Goal: Task Accomplishment & Management: Manage account settings

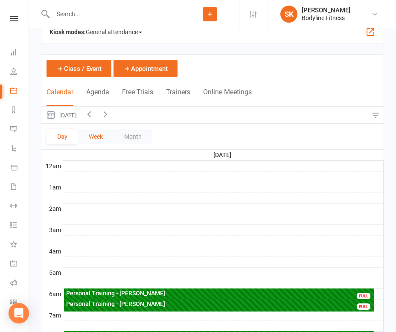
click at [97, 131] on button "Week" at bounding box center [95, 136] width 35 height 15
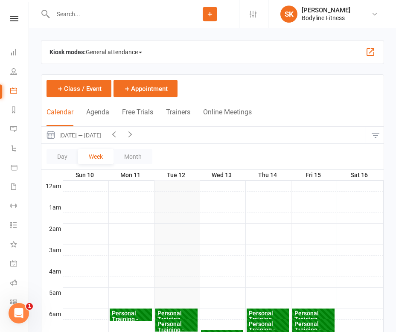
click at [119, 133] on icon "button" at bounding box center [113, 133] width 9 height 9
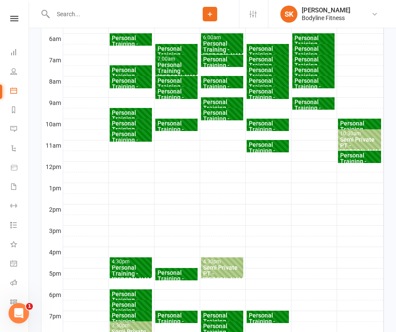
scroll to position [270, 0]
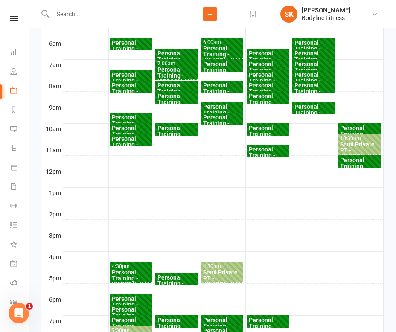
click at [353, 162] on div "Personal Training - [PERSON_NAME]" at bounding box center [359, 166] width 40 height 18
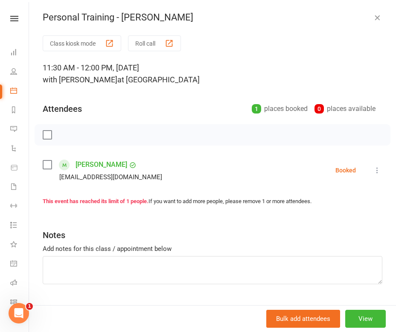
click at [380, 169] on icon at bounding box center [377, 170] width 9 height 9
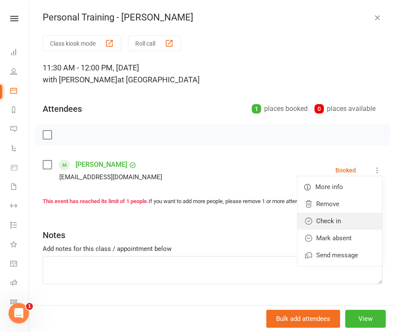
click at [336, 219] on link "Check in" at bounding box center [339, 220] width 84 height 17
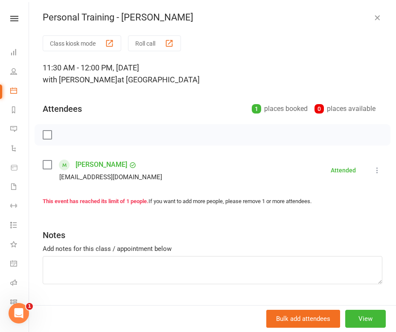
click at [374, 16] on icon "button" at bounding box center [377, 17] width 9 height 9
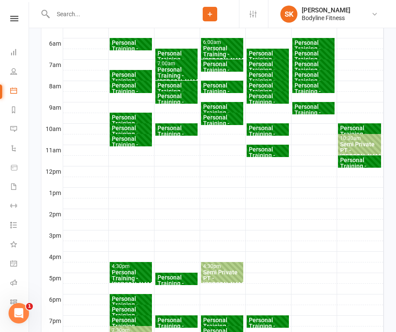
click at [345, 147] on div "Semi Private PT - [PERSON_NAME], [PERSON_NAME]" at bounding box center [359, 153] width 40 height 24
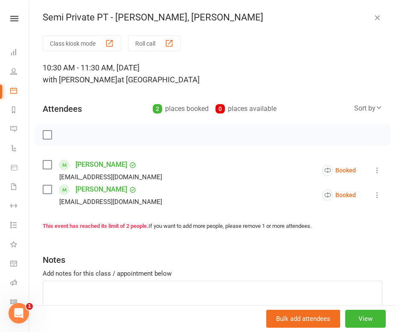
click at [376, 168] on icon at bounding box center [377, 170] width 9 height 9
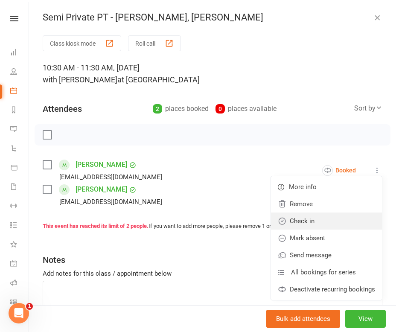
click at [309, 227] on link "Check in" at bounding box center [326, 220] width 111 height 17
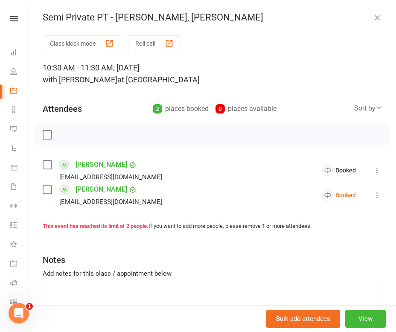
click at [372, 194] on button at bounding box center [377, 195] width 10 height 10
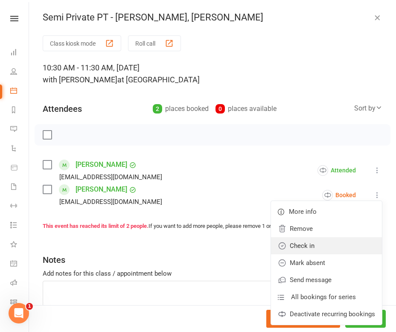
click at [332, 243] on link "Check in" at bounding box center [326, 245] width 111 height 17
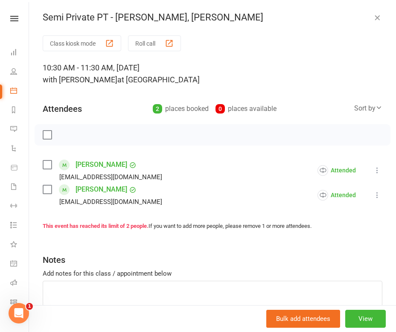
click at [379, 20] on icon "button" at bounding box center [377, 17] width 9 height 9
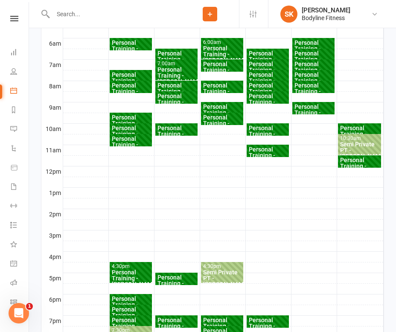
click at [354, 130] on div "Personal Training - [PERSON_NAME]" at bounding box center [359, 134] width 40 height 18
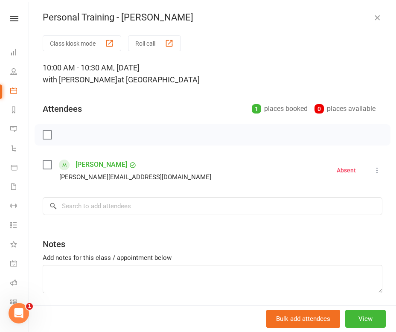
click at [369, 24] on div "Personal Training - [PERSON_NAME] Class kiosk mode Roll call 10:00 AM - 10:30 A…" at bounding box center [212, 166] width 367 height 332
click at [376, 20] on icon "button" at bounding box center [377, 17] width 9 height 9
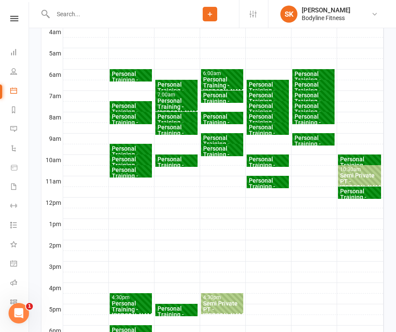
scroll to position [238, 0]
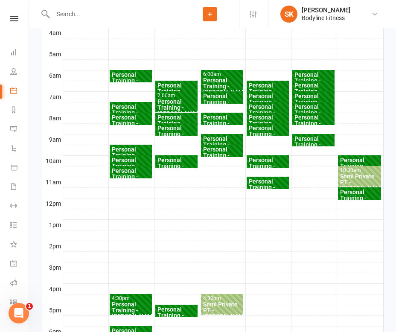
click at [313, 72] on div "Personal Training - [PERSON_NAME]" at bounding box center [313, 81] width 39 height 18
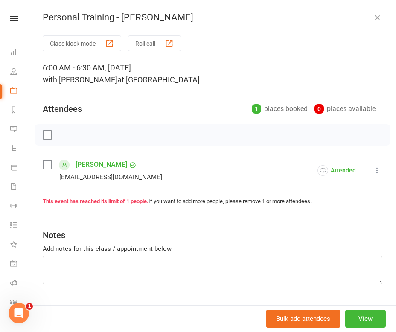
click at [376, 167] on icon at bounding box center [377, 170] width 9 height 9
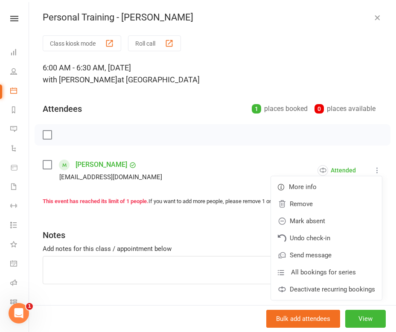
click at [359, 74] on div "6:00 AM - 6:30 AM, [DATE] with [PERSON_NAME] at [PERSON_NAME]" at bounding box center [212, 74] width 339 height 24
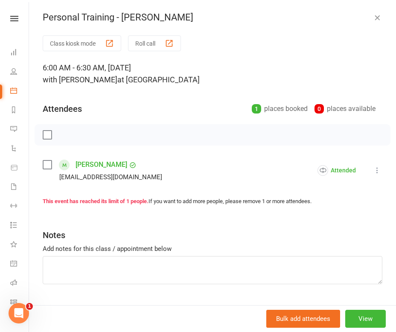
click at [376, 22] on button "button" at bounding box center [377, 17] width 10 height 10
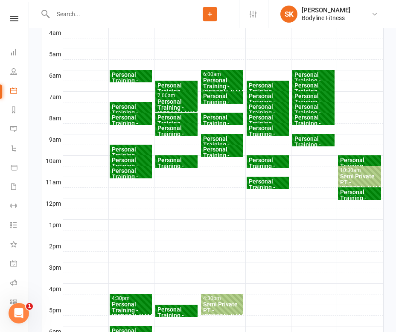
click at [325, 84] on div "Personal Training - [PERSON_NAME]" at bounding box center [313, 91] width 39 height 18
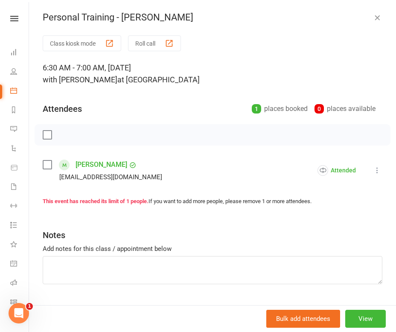
click at [376, 168] on icon at bounding box center [377, 170] width 9 height 9
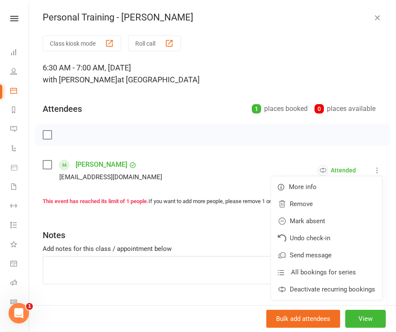
click at [344, 124] on div at bounding box center [213, 134] width 356 height 21
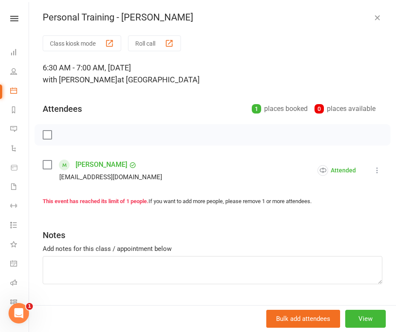
click at [379, 17] on icon "button" at bounding box center [377, 17] width 9 height 9
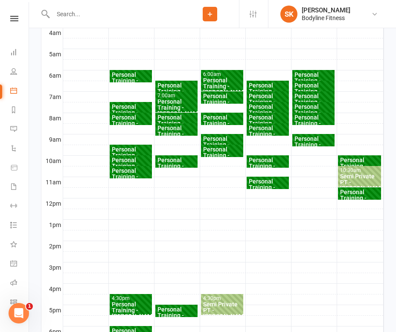
click at [301, 96] on div "Personal Training - [PERSON_NAME]" at bounding box center [313, 102] width 39 height 18
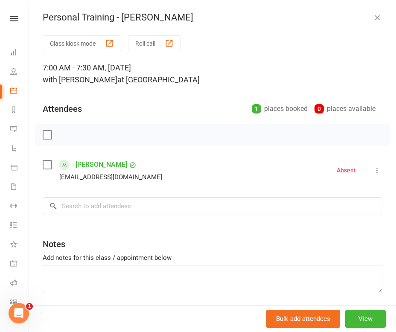
click at [380, 17] on icon "button" at bounding box center [377, 17] width 9 height 9
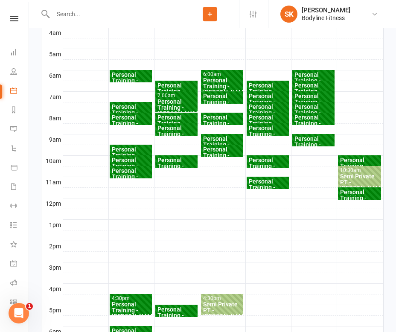
click at [315, 104] on div "Personal Training - [PERSON_NAME]" at bounding box center [313, 113] width 39 height 18
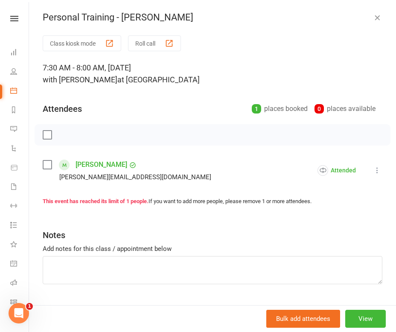
click at [381, 18] on icon "button" at bounding box center [377, 17] width 9 height 9
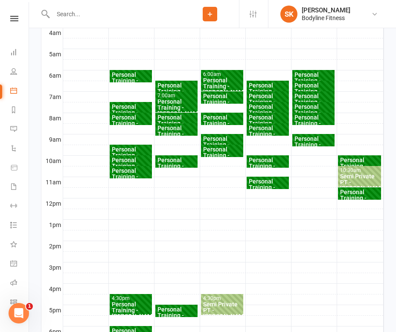
click at [314, 120] on div "Personal Training - [PERSON_NAME]" at bounding box center [313, 123] width 39 height 18
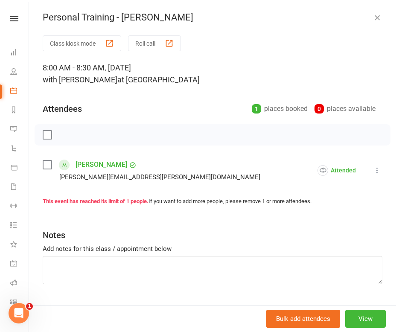
click at [379, 16] on icon "button" at bounding box center [377, 17] width 9 height 9
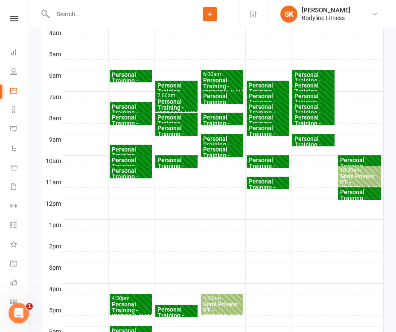
click at [332, 143] on div "Personal Training - [PERSON_NAME]" at bounding box center [313, 145] width 39 height 18
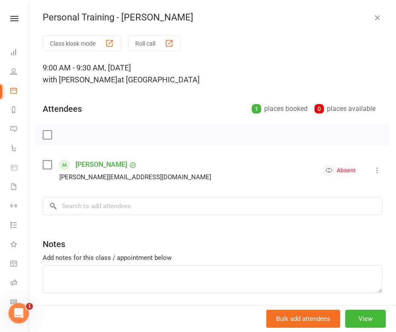
click at [375, 21] on icon "button" at bounding box center [377, 17] width 9 height 9
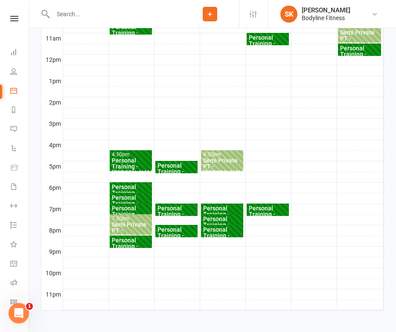
scroll to position [385, 0]
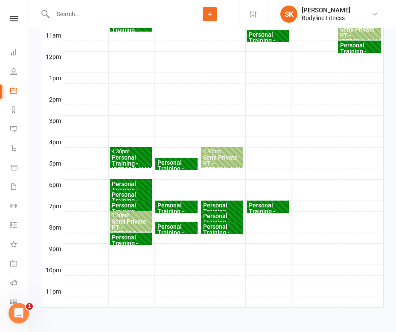
click at [263, 205] on div "Personal Training - [PERSON_NAME]" at bounding box center [267, 211] width 39 height 18
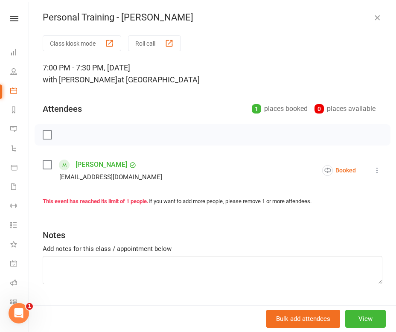
click at [379, 15] on icon "button" at bounding box center [377, 17] width 9 height 9
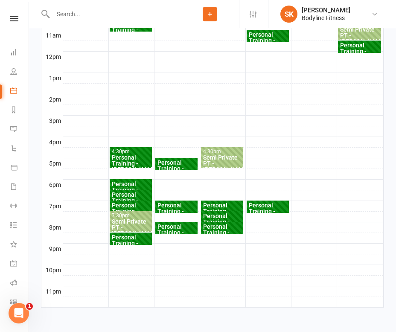
scroll to position [331, 0]
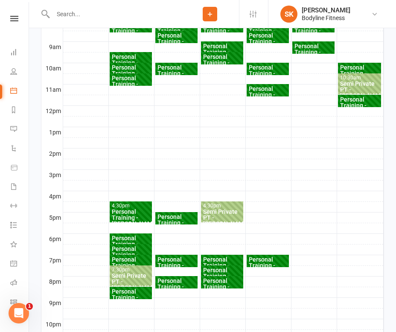
click at [270, 86] on div "Personal Training - [PERSON_NAME]" at bounding box center [267, 95] width 39 height 18
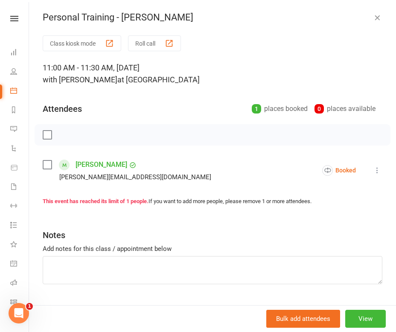
click at [380, 173] on icon at bounding box center [377, 170] width 9 height 9
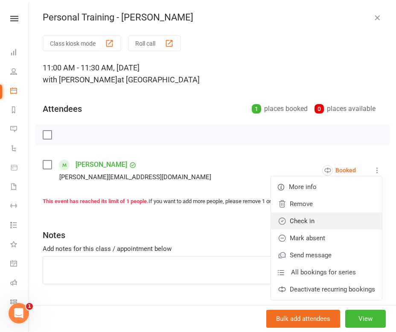
click at [344, 218] on link "Check in" at bounding box center [326, 220] width 111 height 17
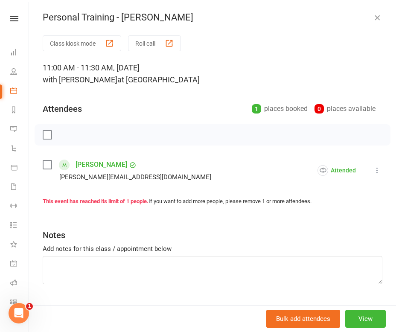
click at [379, 18] on icon "button" at bounding box center [377, 17] width 9 height 9
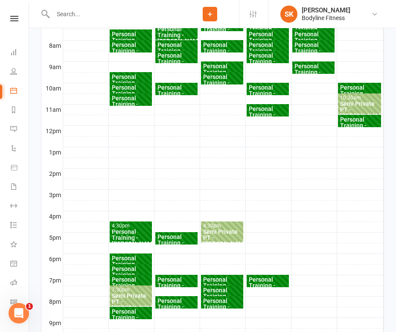
scroll to position [304, 0]
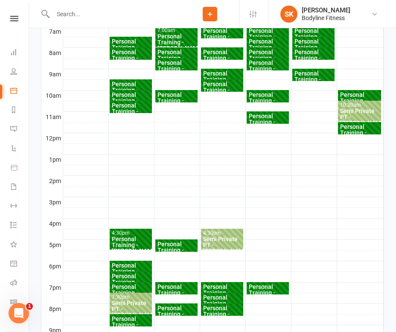
click at [272, 98] on div "Personal Training - [PERSON_NAME]" at bounding box center [267, 101] width 39 height 18
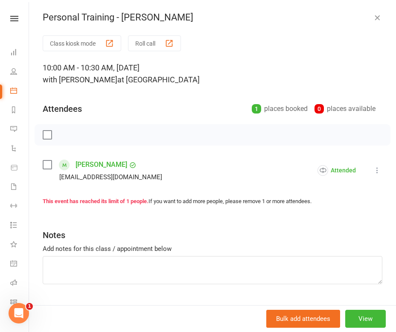
click at [378, 22] on button "button" at bounding box center [377, 17] width 10 height 10
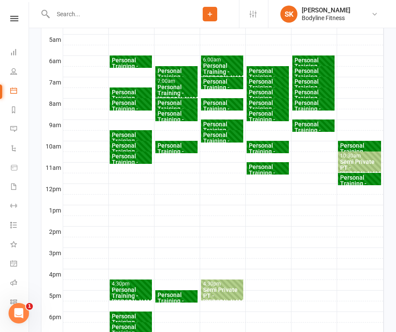
scroll to position [243, 0]
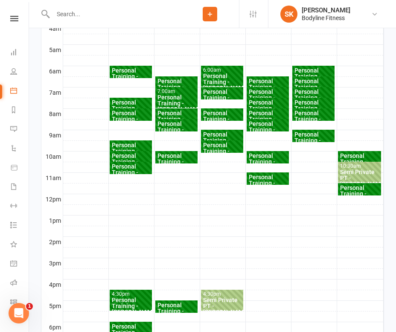
click at [269, 121] on div "Personal Training - [PERSON_NAME]" at bounding box center [267, 130] width 39 height 18
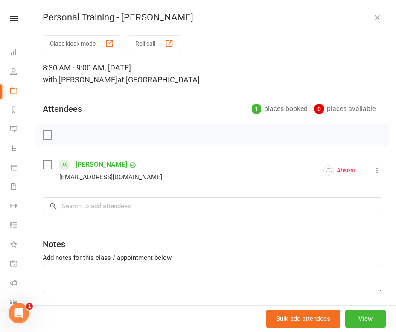
click at [376, 14] on icon "button" at bounding box center [377, 17] width 9 height 9
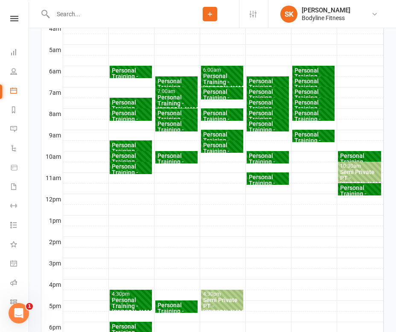
click at [256, 113] on div "Personal Training - [PERSON_NAME]" at bounding box center [267, 119] width 39 height 18
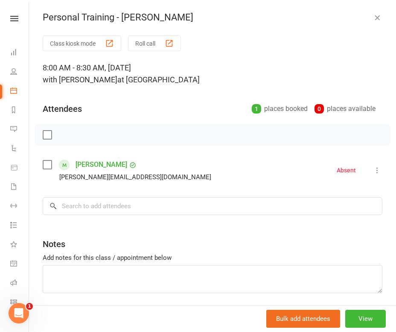
click at [379, 20] on icon "button" at bounding box center [377, 17] width 9 height 9
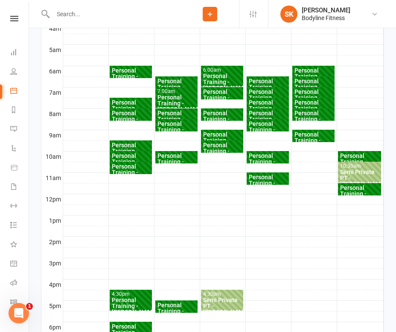
click at [269, 104] on div "Personal Training - [PERSON_NAME]" at bounding box center [267, 108] width 39 height 18
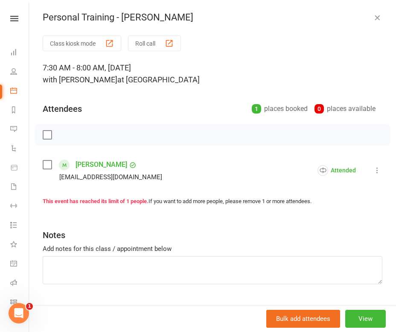
click at [379, 17] on icon "button" at bounding box center [377, 17] width 9 height 9
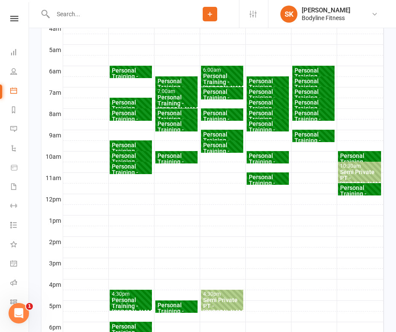
click at [270, 90] on div "Personal Training - [PERSON_NAME]" at bounding box center [267, 98] width 39 height 18
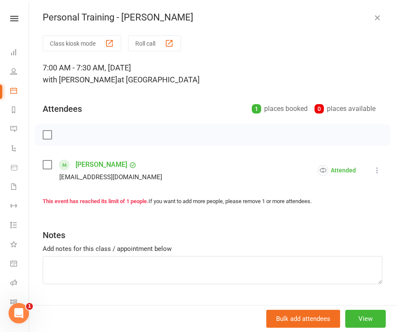
click at [377, 17] on icon "button" at bounding box center [377, 17] width 9 height 9
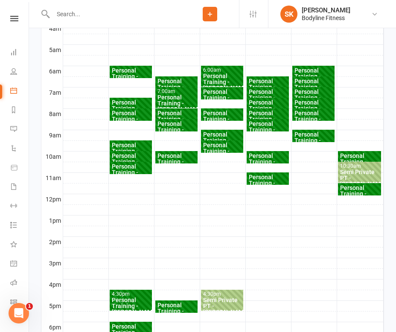
click at [279, 83] on div "Personal Training - [PERSON_NAME]" at bounding box center [267, 87] width 39 height 18
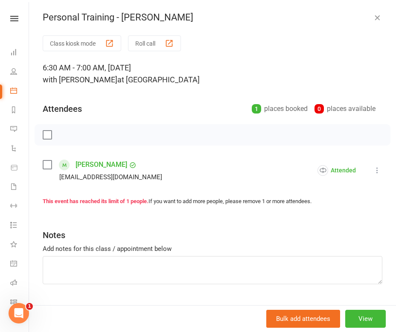
click at [379, 18] on icon "button" at bounding box center [377, 17] width 9 height 9
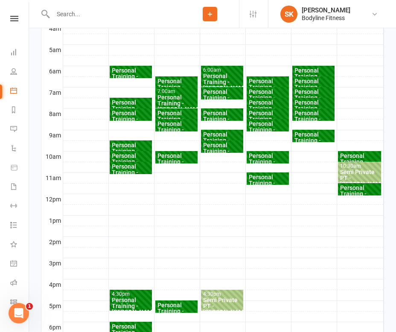
click at [220, 77] on div "Personal Training - [PERSON_NAME] Dam" at bounding box center [221, 85] width 39 height 24
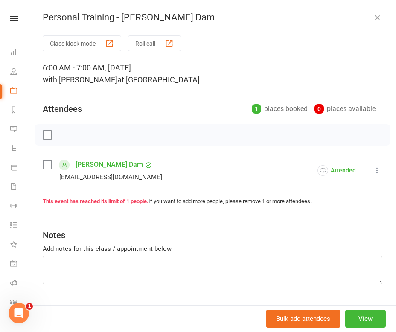
click at [380, 16] on icon "button" at bounding box center [377, 17] width 9 height 9
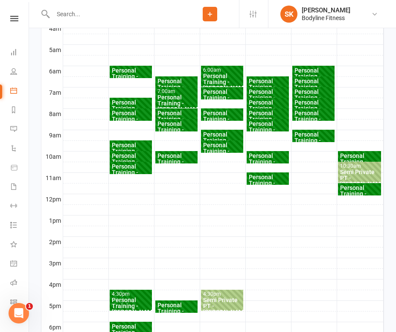
click at [225, 95] on div "Personal Training - [PERSON_NAME]" at bounding box center [221, 98] width 39 height 18
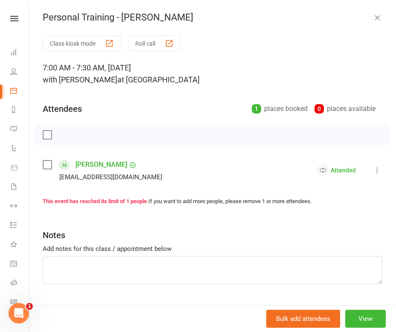
click at [379, 16] on icon "button" at bounding box center [377, 17] width 9 height 9
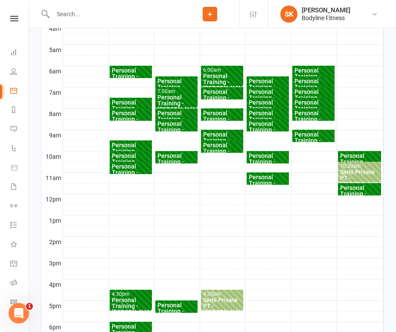
click at [223, 114] on div "Personal Training - [PERSON_NAME]" at bounding box center [221, 119] width 39 height 18
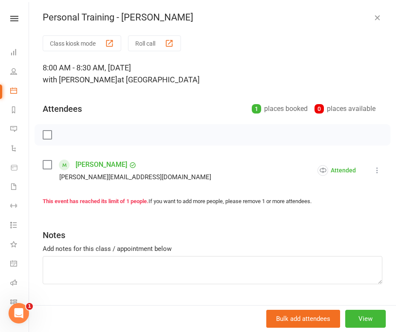
click at [379, 20] on icon "button" at bounding box center [377, 17] width 9 height 9
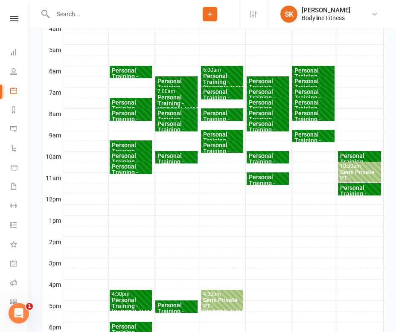
click at [224, 135] on div "Personal Training - [PERSON_NAME]" at bounding box center [221, 140] width 39 height 18
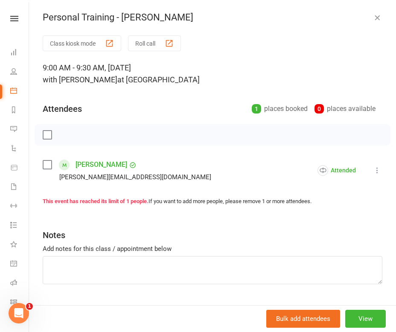
click at [380, 19] on icon "button" at bounding box center [377, 17] width 9 height 9
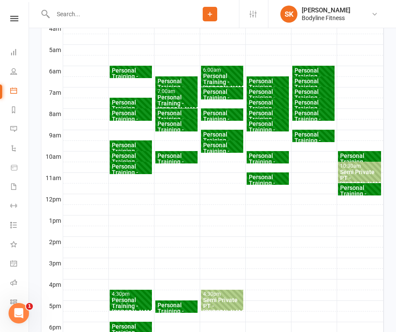
click at [225, 145] on div "Personal Training - [PERSON_NAME]" at bounding box center [221, 151] width 39 height 18
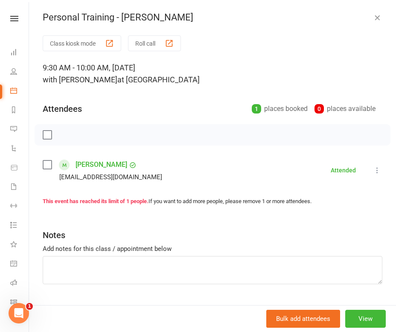
click at [378, 18] on icon "button" at bounding box center [377, 17] width 9 height 9
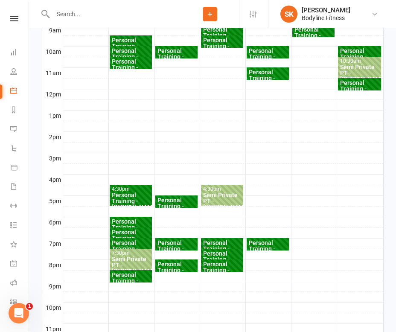
scroll to position [371, 0]
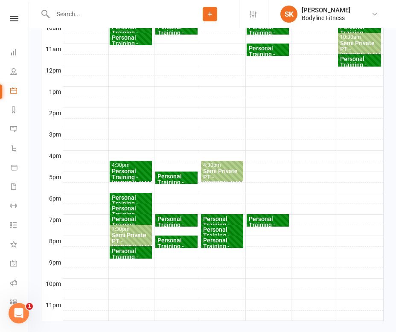
click at [211, 174] on div "Semi Private PT - [PERSON_NAME], [PERSON_NAME]" at bounding box center [221, 180] width 39 height 24
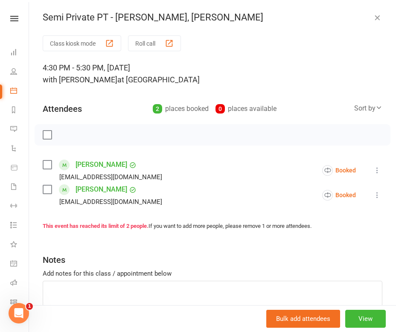
click at [374, 167] on icon at bounding box center [377, 170] width 9 height 9
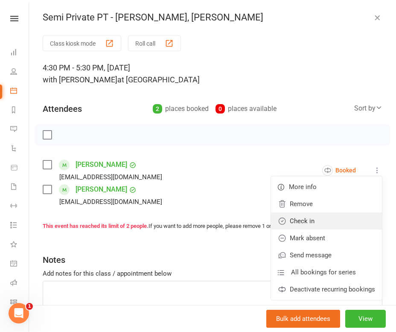
click at [288, 219] on link "Check in" at bounding box center [326, 220] width 111 height 17
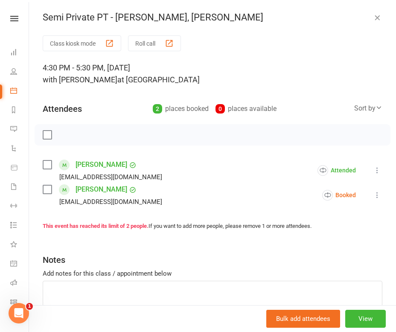
click at [373, 196] on icon at bounding box center [377, 195] width 9 height 9
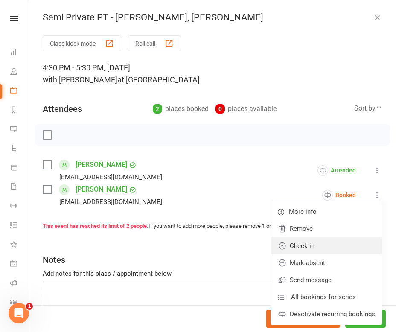
click at [312, 245] on link "Check in" at bounding box center [326, 245] width 111 height 17
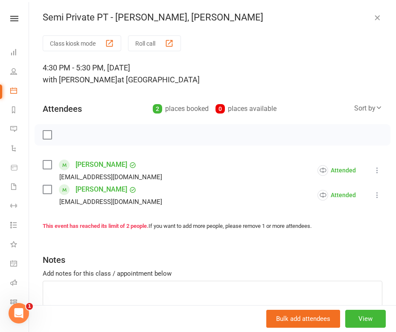
click at [377, 17] on icon "button" at bounding box center [377, 17] width 9 height 9
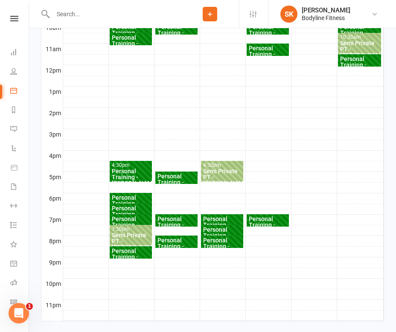
click at [229, 218] on div "Personal Training - [PERSON_NAME]" at bounding box center [221, 225] width 39 height 18
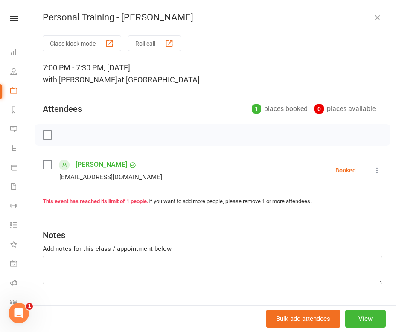
click at [379, 164] on li "[PERSON_NAME] [PERSON_NAME][EMAIL_ADDRESS][DOMAIN_NAME] Booked More info Remove…" at bounding box center [212, 170] width 339 height 25
click at [376, 167] on icon at bounding box center [377, 170] width 9 height 9
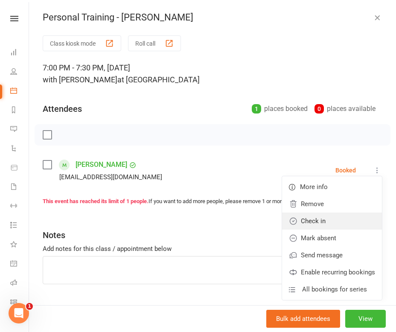
click at [316, 217] on link "Check in" at bounding box center [332, 220] width 100 height 17
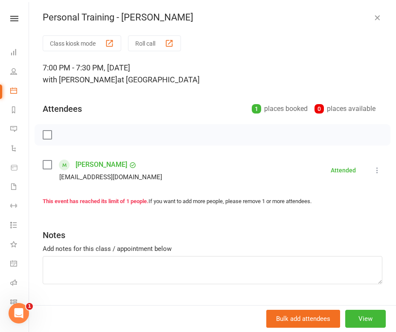
click at [377, 14] on icon "button" at bounding box center [377, 17] width 9 height 9
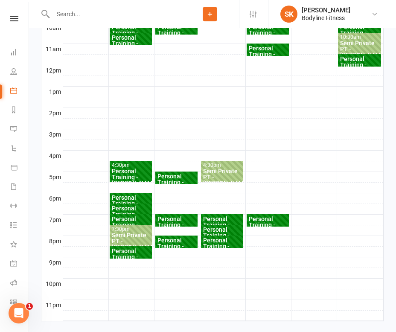
click at [214, 231] on div "Personal Training - [PERSON_NAME]" at bounding box center [221, 235] width 39 height 18
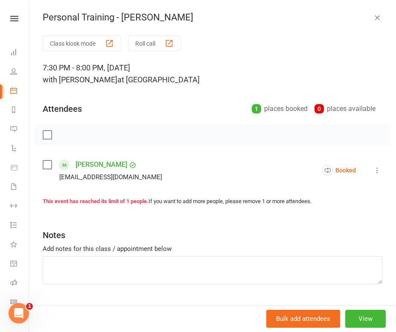
click at [378, 173] on icon at bounding box center [377, 170] width 9 height 9
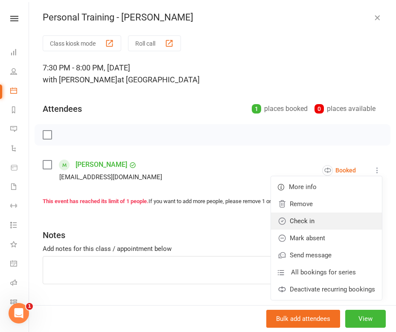
click at [308, 225] on link "Check in" at bounding box center [326, 220] width 111 height 17
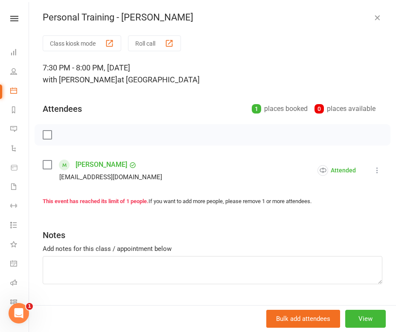
click at [378, 19] on icon "button" at bounding box center [377, 17] width 9 height 9
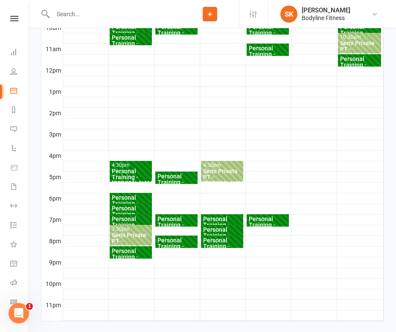
click at [226, 241] on div "Personal Training - [PERSON_NAME]" at bounding box center [221, 246] width 39 height 18
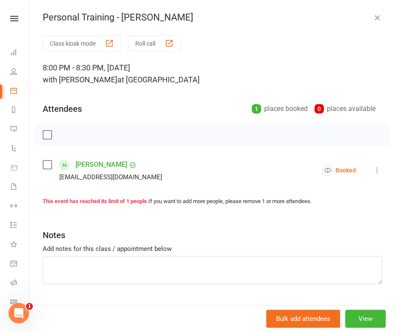
click at [374, 175] on li "[PERSON_NAME] [EMAIL_ADDRESS][DOMAIN_NAME] Booked More info Remove Check in Mar…" at bounding box center [212, 170] width 339 height 25
click at [374, 173] on icon at bounding box center [377, 170] width 9 height 9
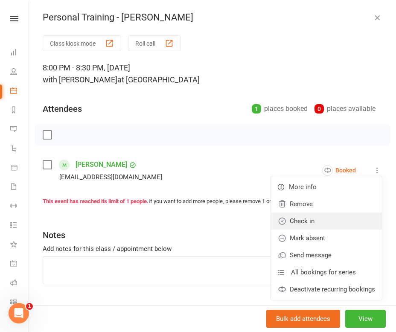
click at [310, 222] on link "Check in" at bounding box center [326, 220] width 111 height 17
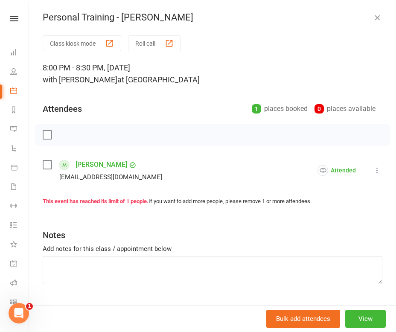
click at [375, 20] on icon "button" at bounding box center [377, 17] width 9 height 9
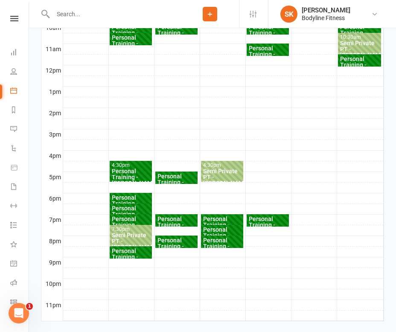
click at [172, 243] on div "Personal Training - [PERSON_NAME]" at bounding box center [176, 246] width 39 height 18
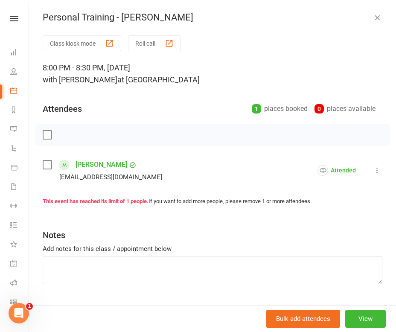
click at [380, 166] on icon at bounding box center [377, 170] width 9 height 9
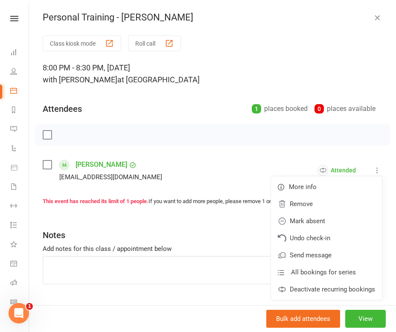
click at [371, 40] on div "Class kiosk mode Roll call" at bounding box center [212, 43] width 339 height 16
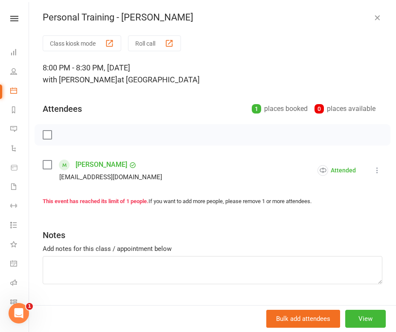
click at [378, 21] on icon "button" at bounding box center [377, 17] width 9 height 9
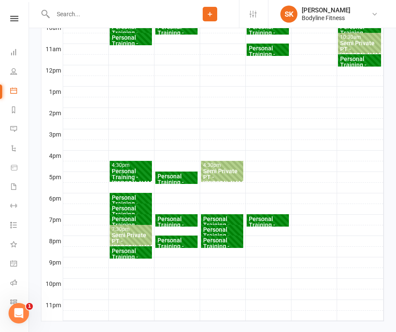
click at [191, 218] on div "Personal Training - [PERSON_NAME]" at bounding box center [176, 225] width 39 height 18
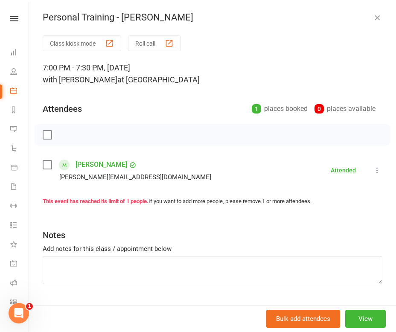
click at [379, 19] on icon "button" at bounding box center [377, 17] width 9 height 9
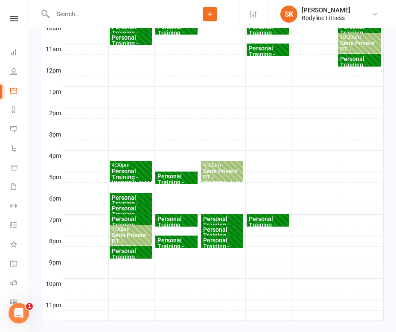
click at [179, 174] on div "Personal Training - [PERSON_NAME]" at bounding box center [176, 182] width 39 height 18
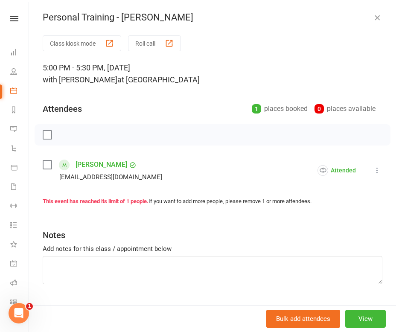
click at [379, 17] on icon "button" at bounding box center [377, 17] width 9 height 9
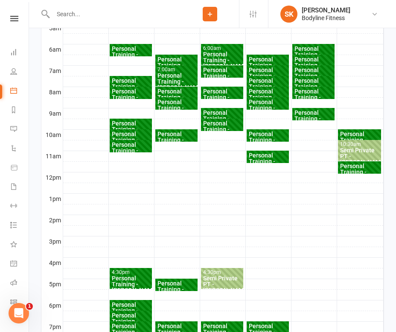
scroll to position [254, 0]
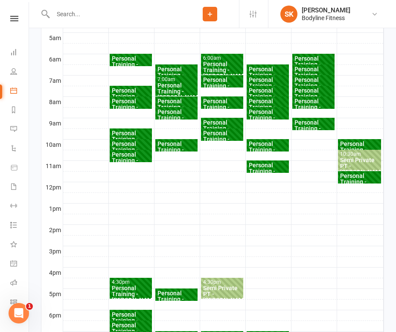
click at [179, 144] on div "Personal Training - [PERSON_NAME]" at bounding box center [176, 150] width 39 height 18
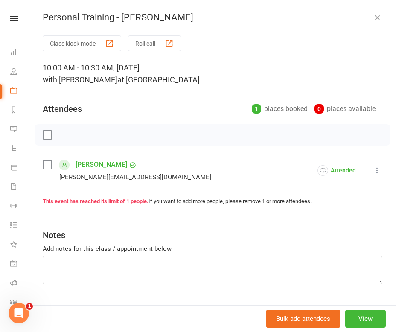
click at [377, 16] on icon "button" at bounding box center [377, 17] width 9 height 9
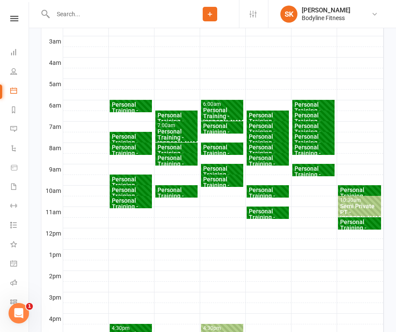
scroll to position [205, 0]
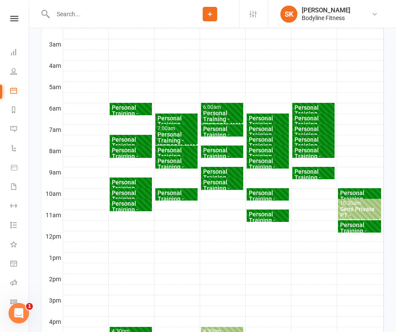
click at [182, 161] on div "Personal Training - [PERSON_NAME]" at bounding box center [176, 167] width 39 height 18
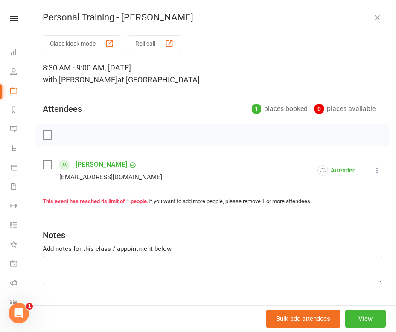
click at [377, 19] on icon "button" at bounding box center [377, 17] width 9 height 9
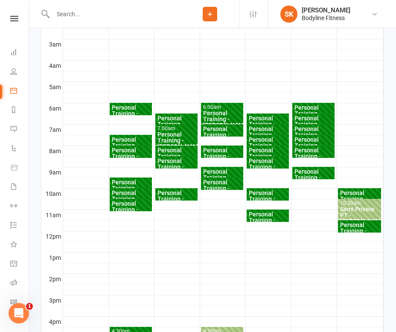
click at [178, 149] on div "Personal Training - [PERSON_NAME]" at bounding box center [176, 156] width 39 height 18
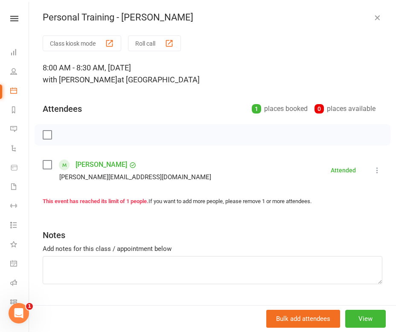
click at [378, 18] on icon "button" at bounding box center [377, 17] width 9 height 9
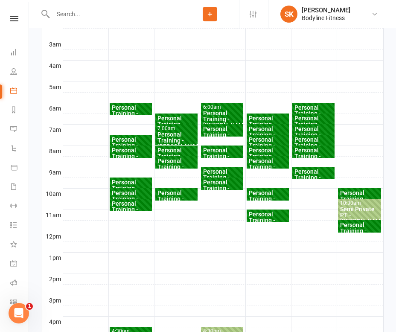
click at [165, 140] on div "Personal Training - [PERSON_NAME]" at bounding box center [176, 140] width 39 height 18
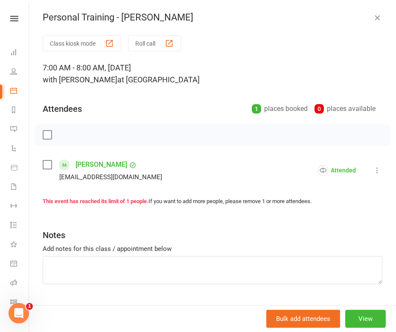
click at [375, 17] on icon "button" at bounding box center [377, 17] width 9 height 9
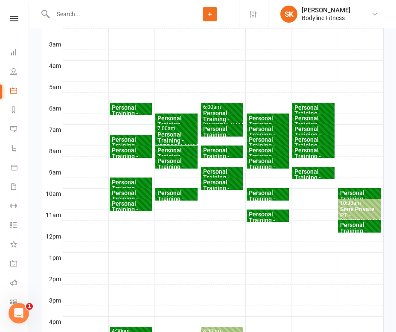
click at [171, 117] on div "Personal Training - [PERSON_NAME]" at bounding box center [176, 124] width 39 height 18
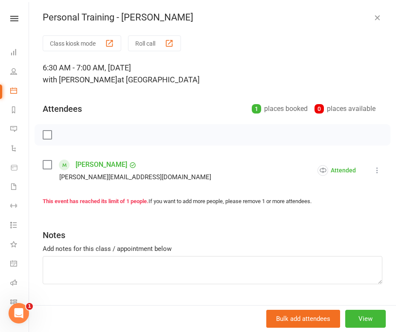
click at [378, 19] on icon "button" at bounding box center [377, 17] width 9 height 9
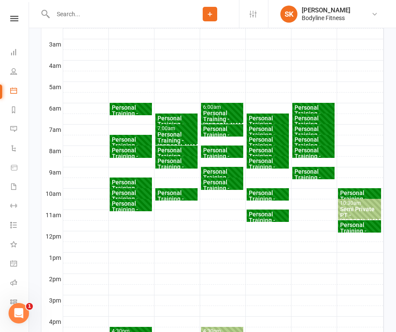
click at [137, 108] on div "Personal Training - [PERSON_NAME]" at bounding box center [130, 113] width 39 height 18
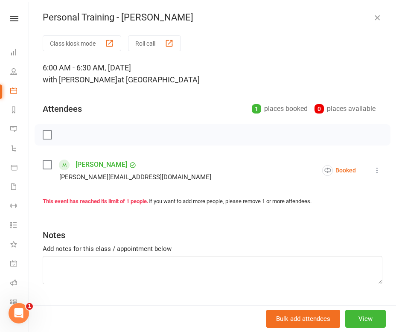
click at [379, 15] on icon "button" at bounding box center [377, 17] width 9 height 9
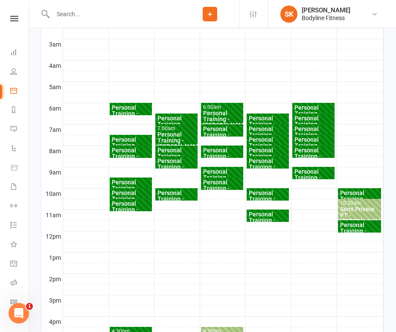
click at [141, 136] on div "Personal Training - [PERSON_NAME]" at bounding box center [130, 145] width 39 height 18
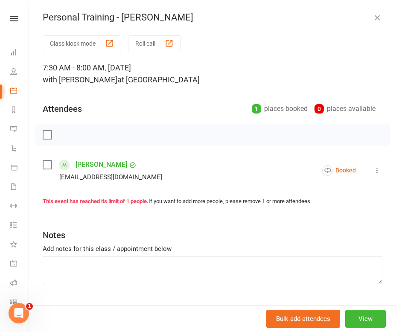
click at [377, 21] on icon "button" at bounding box center [377, 17] width 9 height 9
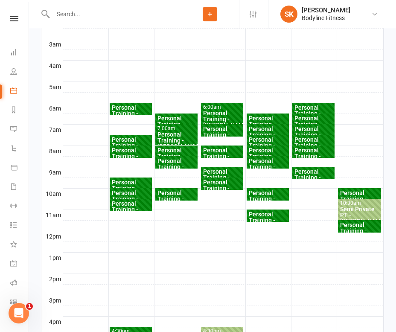
click at [138, 153] on div "Personal Training - [PERSON_NAME]" at bounding box center [130, 156] width 39 height 18
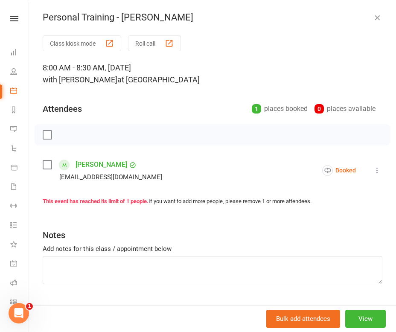
click at [374, 164] on li "[PERSON_NAME] [EMAIL_ADDRESS][DOMAIN_NAME] Booked More info Remove Check in Mar…" at bounding box center [212, 170] width 339 height 25
click at [376, 172] on icon at bounding box center [377, 170] width 9 height 9
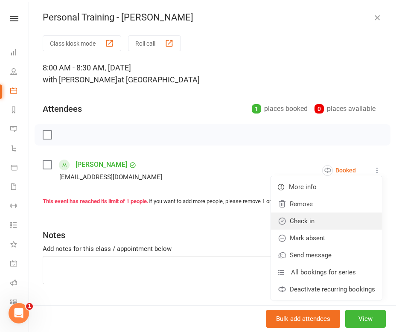
click at [327, 214] on link "Check in" at bounding box center [326, 220] width 111 height 17
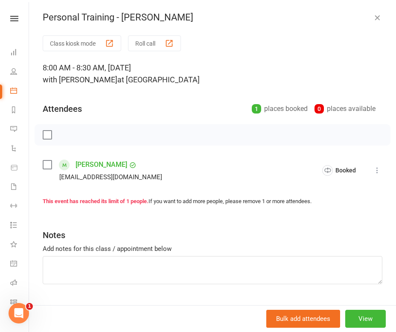
click at [377, 18] on icon "button" at bounding box center [377, 17] width 9 height 9
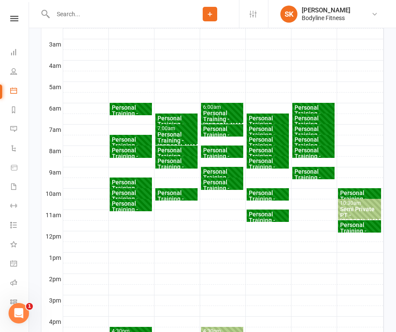
click at [124, 138] on div "Personal Training - [PERSON_NAME]" at bounding box center [130, 145] width 39 height 18
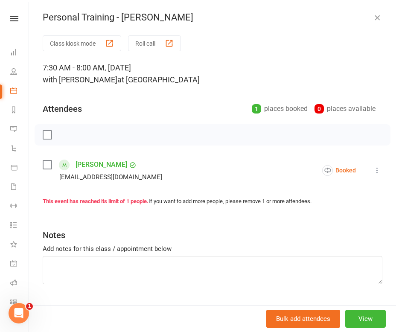
click at [373, 166] on icon at bounding box center [377, 170] width 9 height 9
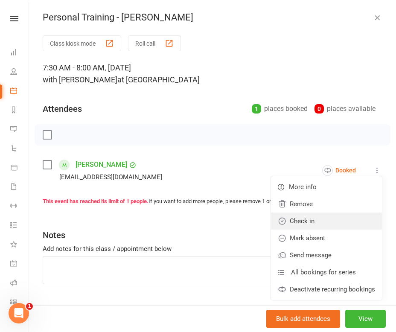
click at [304, 214] on link "Check in" at bounding box center [326, 220] width 111 height 17
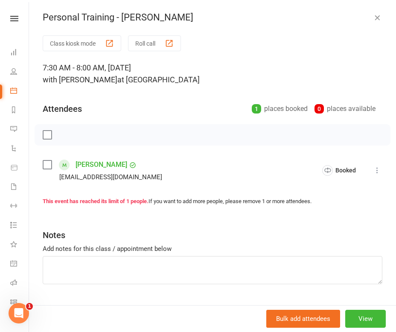
click at [376, 19] on icon "button" at bounding box center [377, 17] width 9 height 9
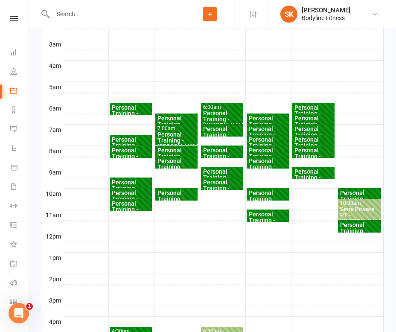
click at [148, 113] on div "Personal Training - [PERSON_NAME]" at bounding box center [130, 113] width 39 height 18
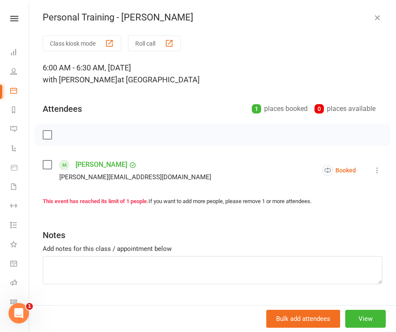
click at [370, 169] on li "[PERSON_NAME] [PERSON_NAME][EMAIL_ADDRESS][DOMAIN_NAME] Booked More info Remove…" at bounding box center [212, 170] width 339 height 25
click at [375, 169] on icon at bounding box center [377, 170] width 9 height 9
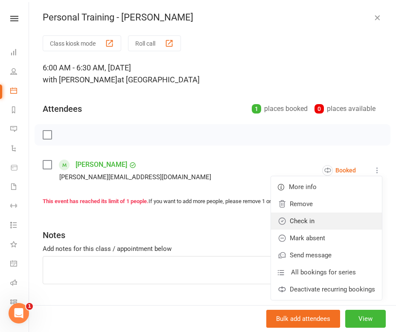
click at [289, 225] on link "Check in" at bounding box center [326, 220] width 111 height 17
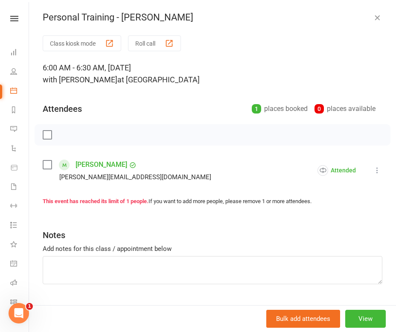
click at [373, 20] on icon "button" at bounding box center [377, 17] width 9 height 9
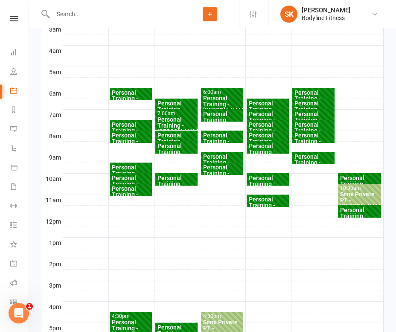
scroll to position [223, 0]
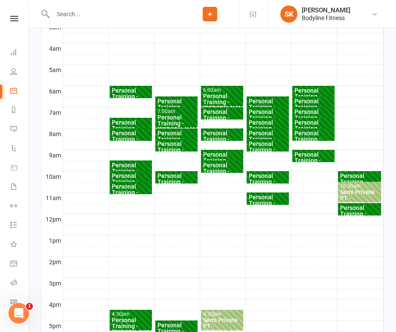
click at [119, 166] on div "Personal Training - [PERSON_NAME]" at bounding box center [130, 171] width 39 height 18
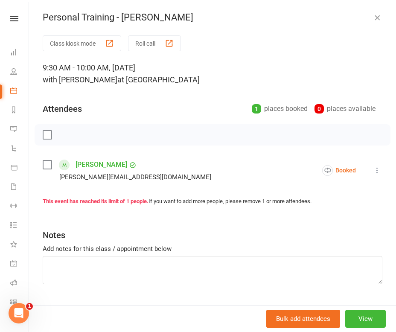
click at [381, 173] on icon at bounding box center [377, 170] width 9 height 9
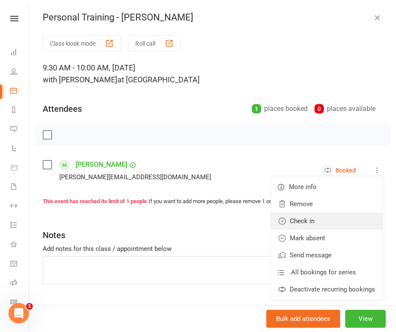
click at [324, 226] on link "Check in" at bounding box center [326, 220] width 111 height 17
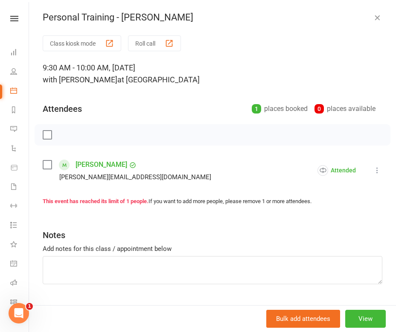
click at [379, 16] on icon "button" at bounding box center [377, 17] width 9 height 9
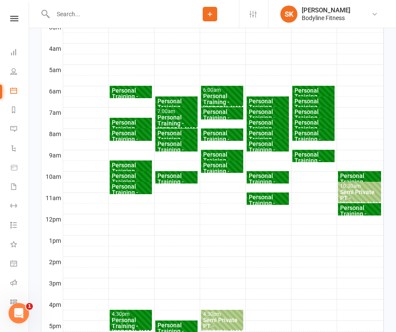
click at [134, 176] on div "Personal Training - [PERSON_NAME] [PERSON_NAME]" at bounding box center [130, 185] width 39 height 24
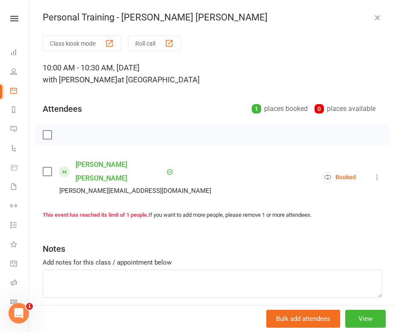
click at [382, 172] on button at bounding box center [377, 177] width 10 height 10
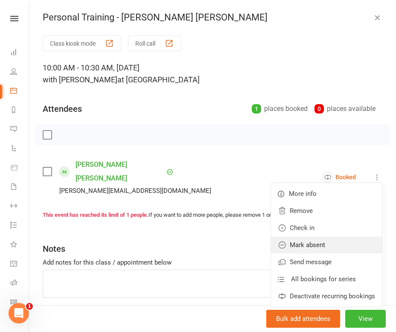
click at [308, 236] on link "Mark absent" at bounding box center [326, 244] width 111 height 17
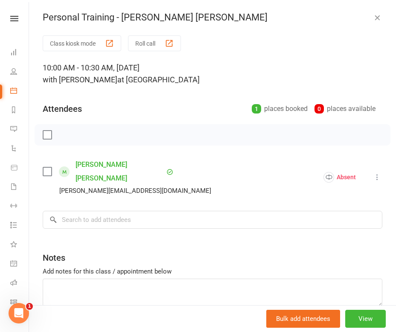
click at [379, 12] on button "button" at bounding box center [377, 17] width 10 height 10
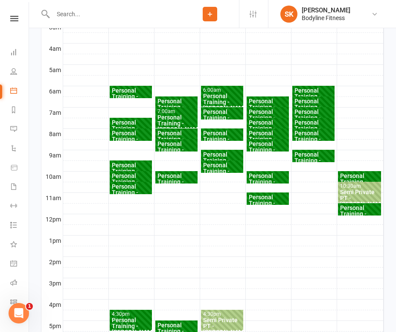
click at [133, 165] on div "Personal Training - [PERSON_NAME]" at bounding box center [130, 171] width 39 height 18
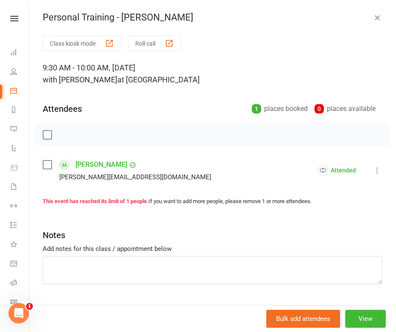
click at [378, 20] on icon "button" at bounding box center [377, 17] width 9 height 9
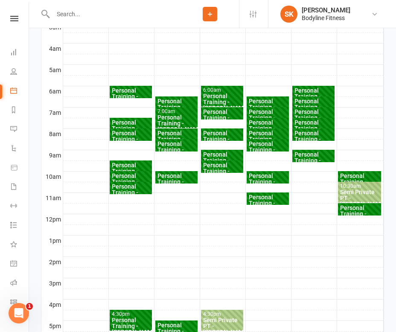
click at [116, 177] on div "Personal Training - [PERSON_NAME] [PERSON_NAME]" at bounding box center [130, 185] width 39 height 24
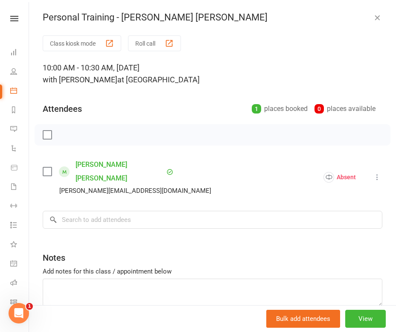
click at [378, 9] on div "Personal Training - [PERSON_NAME] [PERSON_NAME] Class kiosk mode Roll call 10:0…" at bounding box center [212, 166] width 367 height 332
click at [378, 15] on icon "button" at bounding box center [377, 17] width 9 height 9
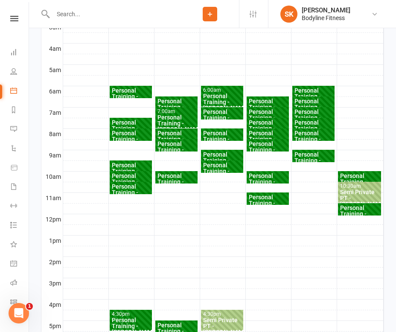
click at [129, 190] on div "Personal Training - [PERSON_NAME]" at bounding box center [130, 192] width 39 height 18
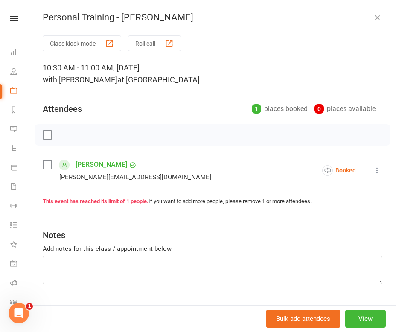
click at [379, 168] on icon at bounding box center [377, 170] width 9 height 9
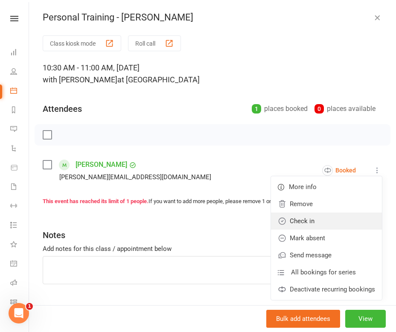
click at [323, 222] on link "Check in" at bounding box center [326, 220] width 111 height 17
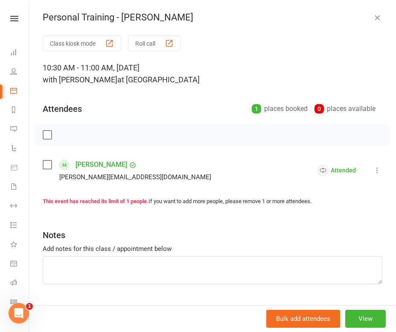
click at [377, 16] on icon "button" at bounding box center [377, 17] width 9 height 9
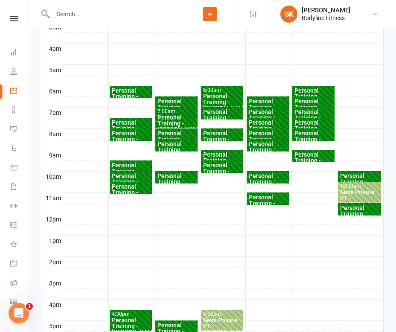
scroll to position [321, 0]
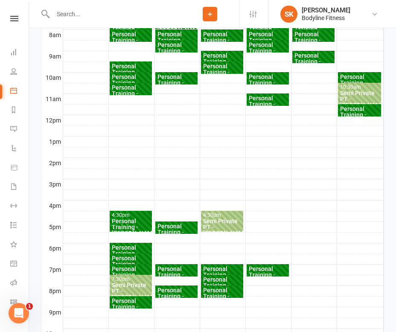
click at [127, 211] on div "4:30pm - 5:30pm Personal Training - [PERSON_NAME] FULL" at bounding box center [131, 221] width 42 height 21
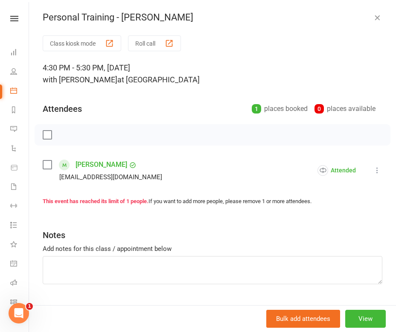
click at [379, 22] on button "button" at bounding box center [377, 17] width 10 height 10
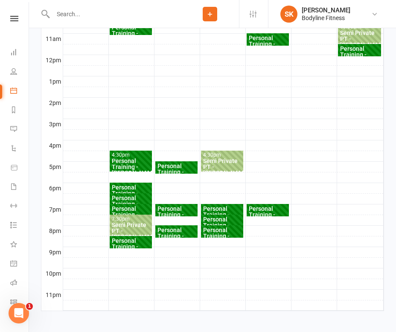
scroll to position [385, 0]
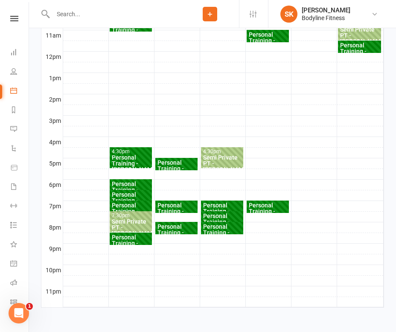
click at [126, 185] on div "Personal Training - [PERSON_NAME]" at bounding box center [130, 190] width 39 height 18
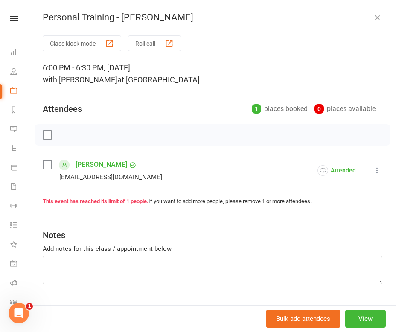
click at [379, 21] on icon "button" at bounding box center [377, 17] width 9 height 9
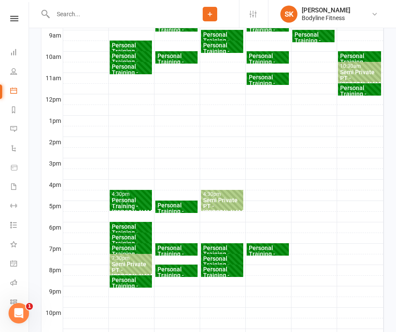
scroll to position [330, 0]
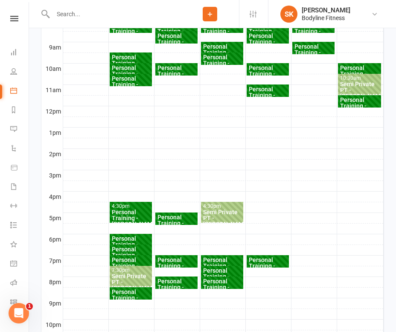
click at [347, 104] on div "Personal Training - [PERSON_NAME]" at bounding box center [359, 106] width 40 height 18
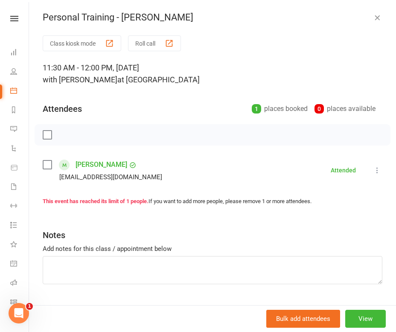
click at [378, 168] on icon at bounding box center [377, 170] width 9 height 9
click at [307, 162] on li "[PERSON_NAME] [PERSON_NAME][EMAIL_ADDRESS][DOMAIN_NAME] Attended More info Remo…" at bounding box center [212, 170] width 339 height 25
click at [362, 316] on button "View" at bounding box center [365, 318] width 40 height 18
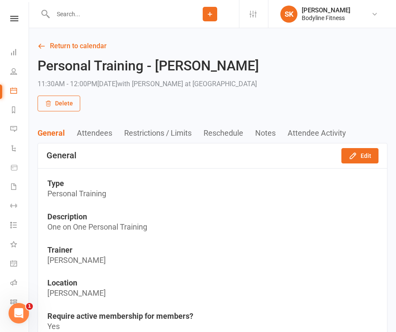
click at [218, 131] on button "Reschedule" at bounding box center [229, 132] width 52 height 9
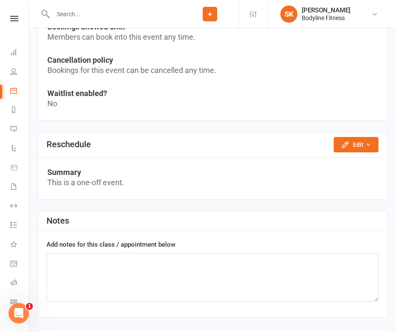
scroll to position [705, 0]
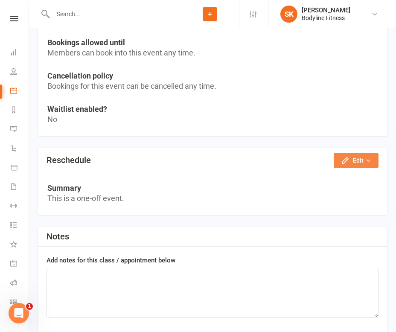
click at [356, 162] on button "Edit" at bounding box center [355, 160] width 45 height 15
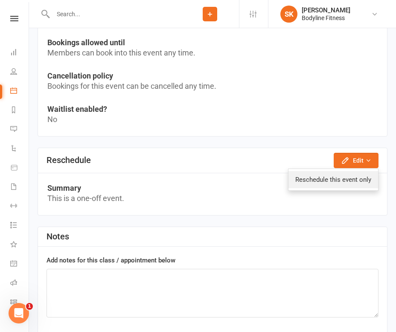
click at [339, 179] on link "Reschedule this event only" at bounding box center [333, 179] width 90 height 17
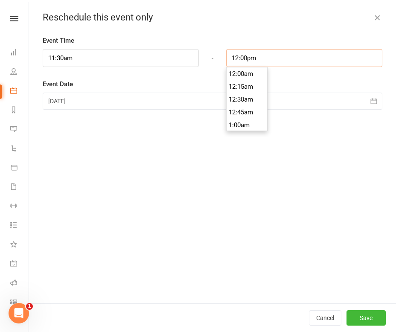
click at [278, 59] on input "12:00pm" at bounding box center [304, 58] width 156 height 18
type input "12:30pm"
click at [251, 111] on li "12:30pm" at bounding box center [246, 112] width 41 height 13
click at [361, 317] on button "Save" at bounding box center [365, 317] width 39 height 15
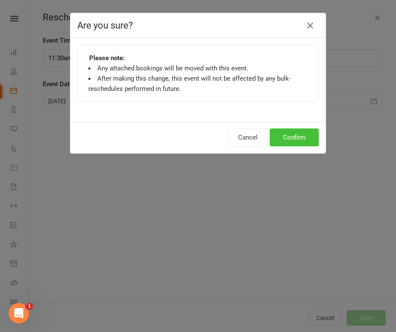
click at [291, 139] on button "Confirm" at bounding box center [293, 137] width 49 height 18
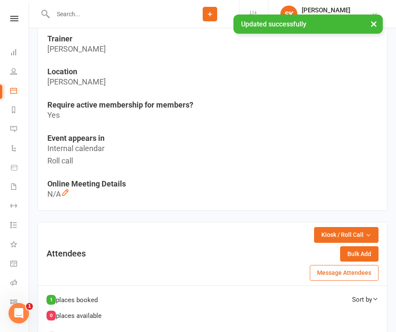
scroll to position [0, 0]
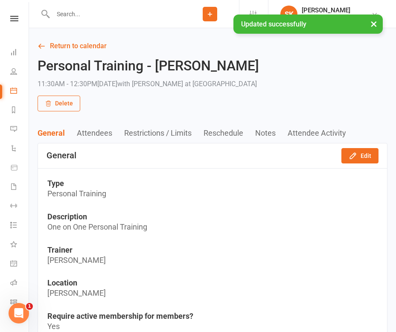
click at [43, 49] on icon at bounding box center [42, 46] width 8 height 8
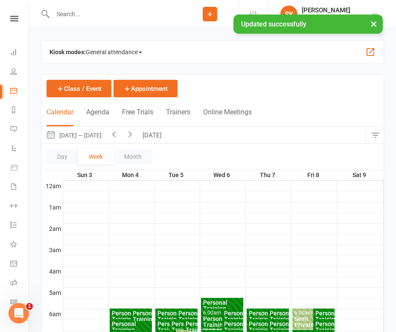
click at [376, 130] on button "button" at bounding box center [375, 135] width 18 height 17
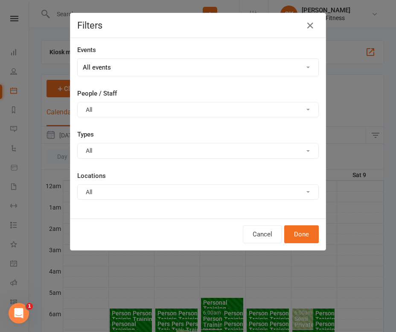
click at [168, 114] on button "All" at bounding box center [197, 109] width 241 height 15
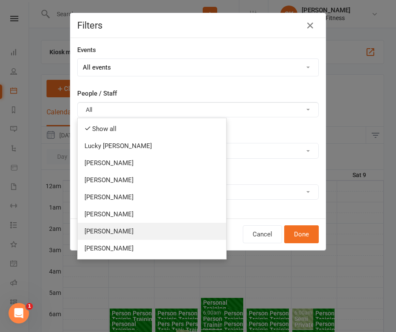
click at [124, 226] on link "[PERSON_NAME]" at bounding box center [152, 231] width 148 height 17
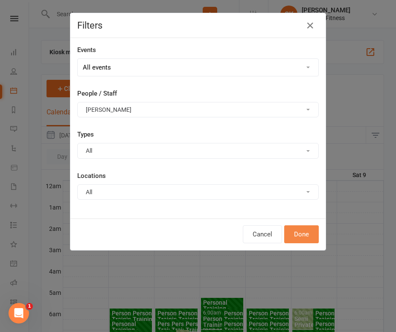
click at [309, 234] on button "Done" at bounding box center [301, 234] width 35 height 18
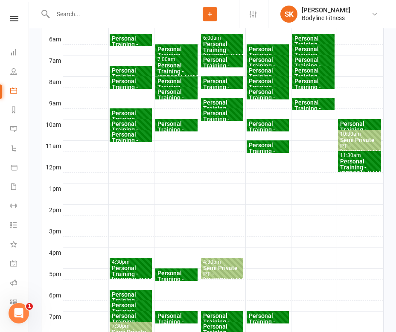
scroll to position [343, 0]
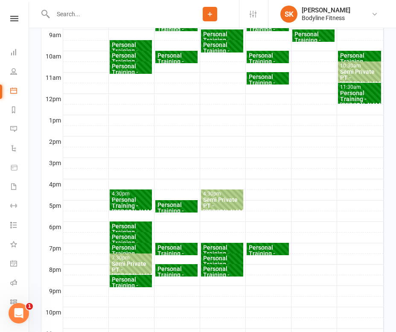
click at [126, 205] on div "Personal Training - [PERSON_NAME]" at bounding box center [130, 206] width 39 height 18
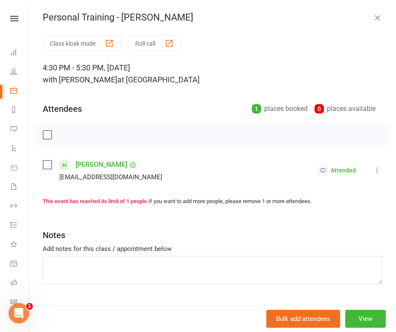
click at [377, 166] on icon at bounding box center [377, 170] width 9 height 9
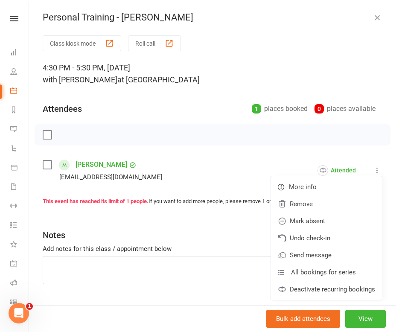
click at [276, 152] on div "Class kiosk mode Roll call 4:30 PM - 5:30 PM, [DATE] with [PERSON_NAME] at Leic…" at bounding box center [212, 180] width 367 height 291
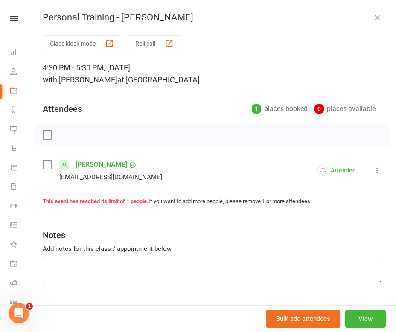
click at [378, 19] on icon "button" at bounding box center [377, 17] width 9 height 9
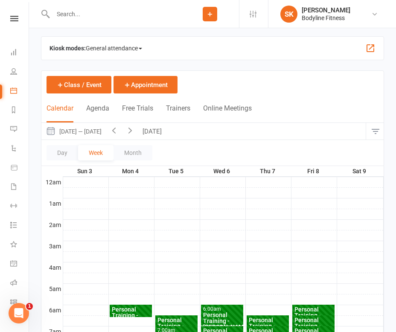
scroll to position [0, 0]
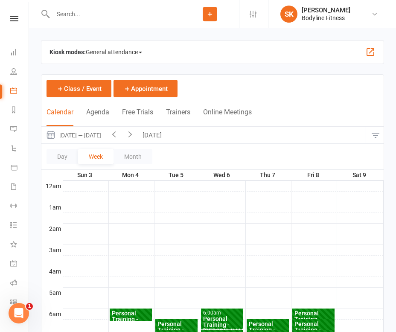
click at [142, 134] on button "[DATE]" at bounding box center [153, 135] width 30 height 17
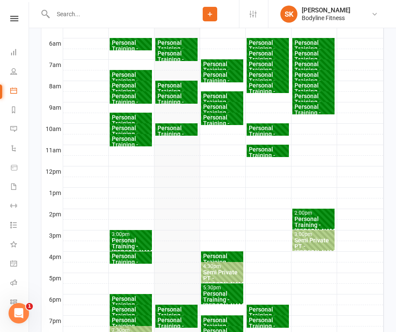
scroll to position [308, 0]
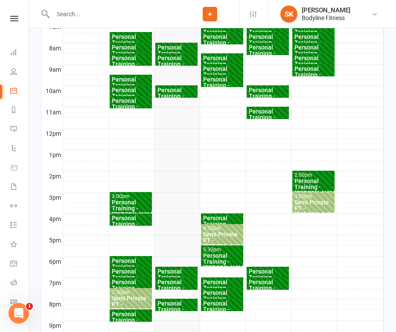
click at [168, 96] on div "Personal Training - [PERSON_NAME]" at bounding box center [176, 96] width 39 height 18
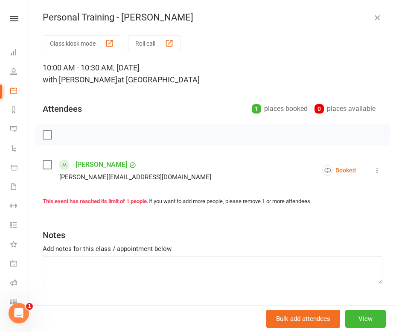
click at [376, 167] on icon at bounding box center [377, 170] width 9 height 9
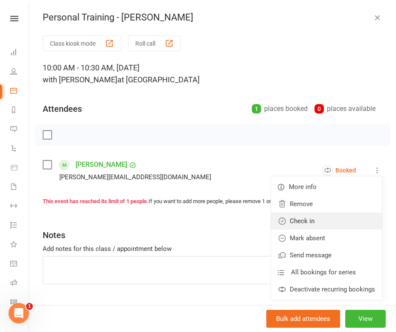
click at [321, 216] on link "Check in" at bounding box center [326, 220] width 111 height 17
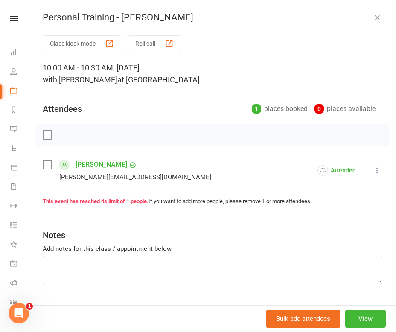
click at [375, 12] on button "button" at bounding box center [377, 17] width 10 height 10
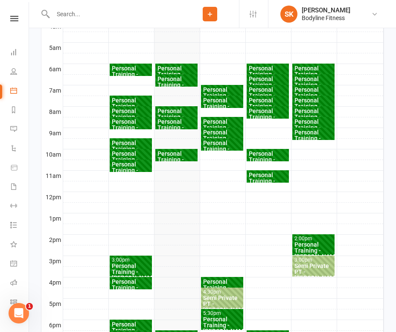
scroll to position [242, 0]
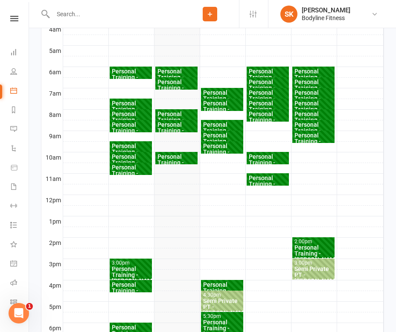
click at [171, 128] on div "Personal Training - [PERSON_NAME]" at bounding box center [176, 130] width 39 height 18
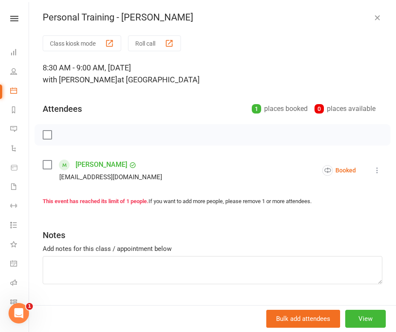
click at [377, 172] on icon at bounding box center [377, 170] width 9 height 9
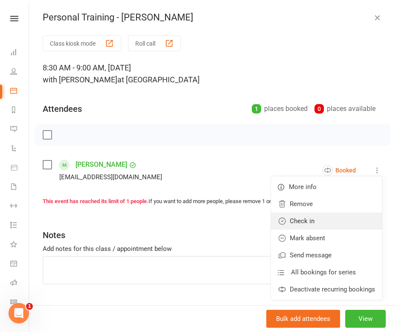
click at [315, 219] on link "Check in" at bounding box center [326, 220] width 111 height 17
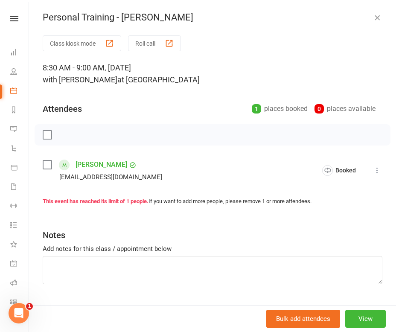
click at [379, 20] on icon "button" at bounding box center [377, 17] width 9 height 9
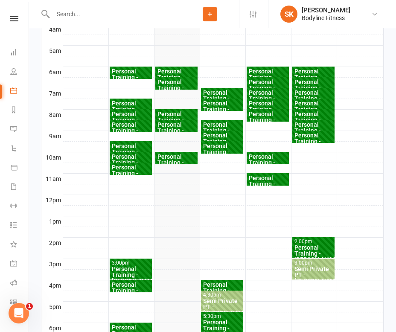
click at [175, 112] on div "Personal Training - [PERSON_NAME]" at bounding box center [176, 120] width 39 height 18
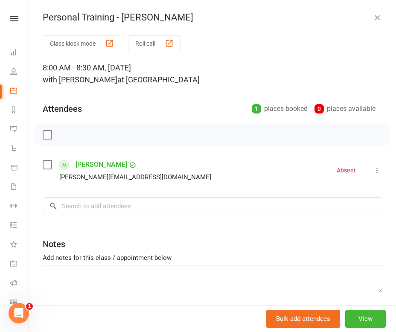
click at [376, 13] on icon "button" at bounding box center [377, 17] width 9 height 9
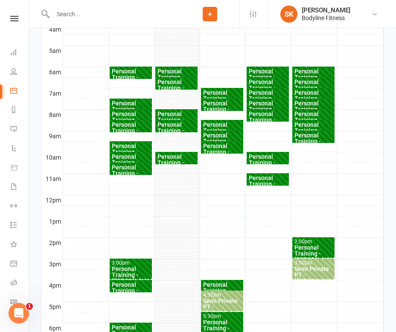
click at [185, 82] on div "Personal Training - [PERSON_NAME]" at bounding box center [176, 88] width 39 height 18
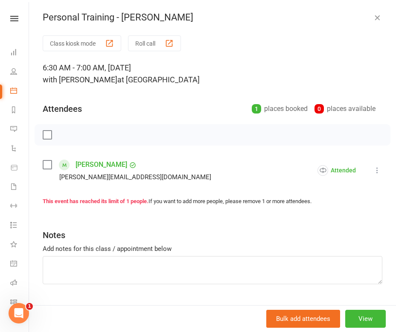
click at [380, 15] on icon "button" at bounding box center [377, 17] width 9 height 9
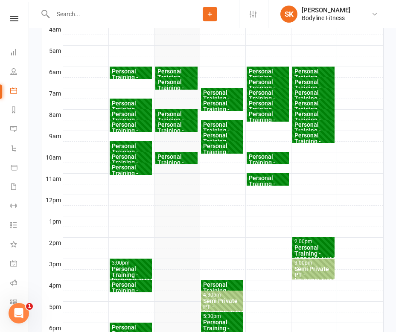
click at [187, 69] on div "Personal Training - [PERSON_NAME]" at bounding box center [176, 77] width 39 height 18
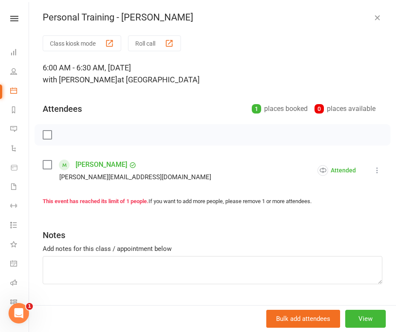
click at [379, 18] on icon "button" at bounding box center [377, 17] width 9 height 9
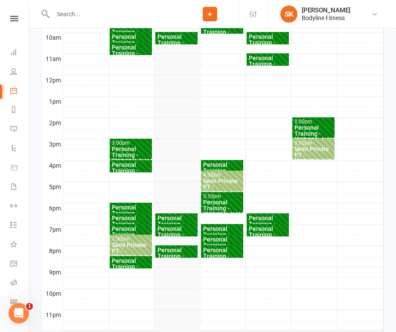
scroll to position [363, 0]
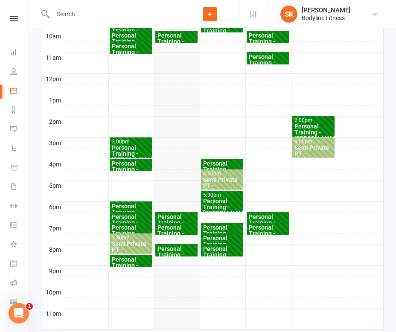
click at [179, 217] on div "Personal Training - [PERSON_NAME]" at bounding box center [176, 223] width 39 height 18
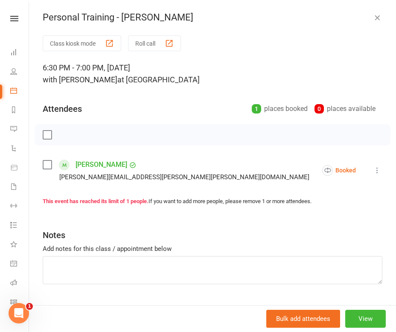
click at [377, 19] on icon "button" at bounding box center [377, 17] width 9 height 9
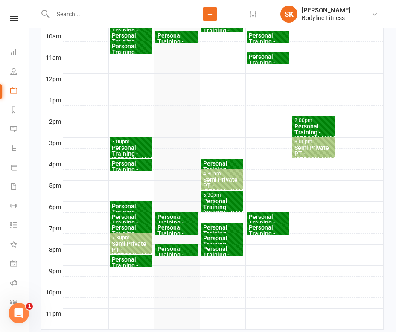
click at [170, 230] on div "Personal Training - [PERSON_NAME]" at bounding box center [176, 233] width 39 height 18
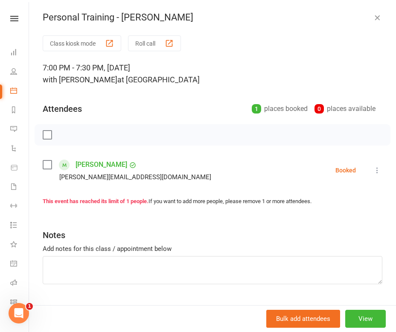
click at [380, 18] on icon "button" at bounding box center [377, 17] width 9 height 9
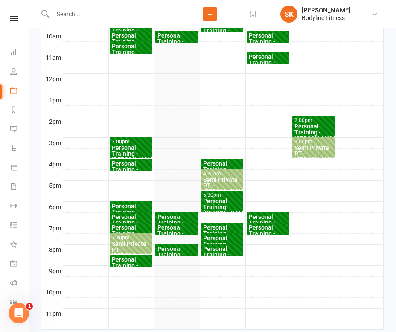
click at [183, 250] on div "Personal Training - [PERSON_NAME]" at bounding box center [176, 255] width 39 height 18
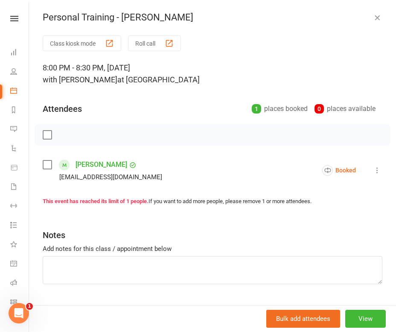
click at [380, 20] on icon "button" at bounding box center [377, 17] width 9 height 9
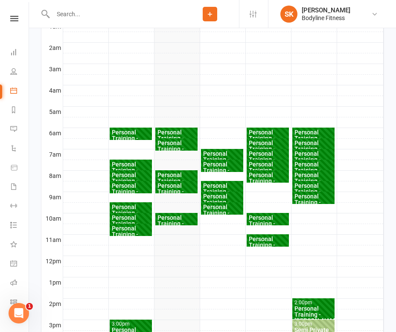
scroll to position [174, 0]
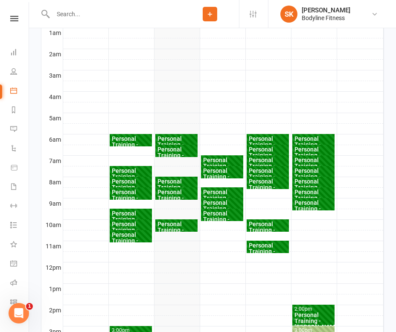
click at [224, 162] on div "Personal Training - [PERSON_NAME]" at bounding box center [221, 166] width 39 height 18
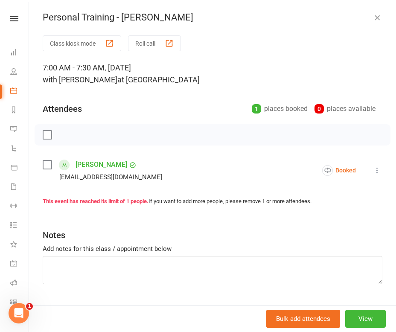
click at [376, 24] on div "Personal Training - [PERSON_NAME] Class kiosk mode Roll call 7:00 AM - 7:30 AM,…" at bounding box center [212, 166] width 367 height 332
click at [376, 15] on icon "button" at bounding box center [377, 17] width 9 height 9
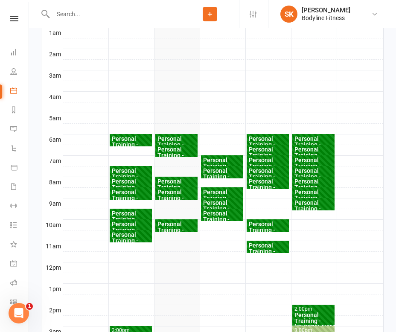
click at [228, 174] on div "Personal Training - [PERSON_NAME]" at bounding box center [221, 177] width 39 height 18
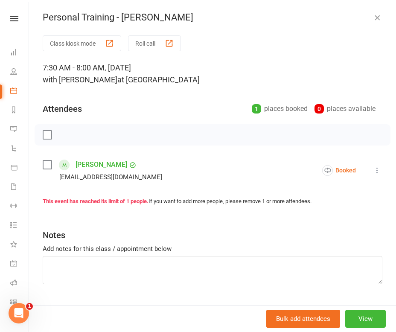
click at [377, 20] on icon "button" at bounding box center [377, 17] width 9 height 9
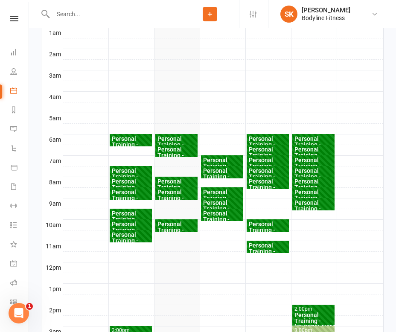
click at [184, 181] on div "Personal Training - [PERSON_NAME]" at bounding box center [176, 187] width 39 height 18
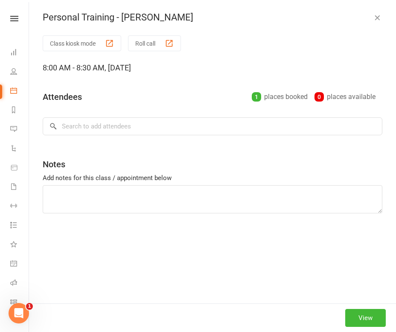
click at [375, 17] on icon "button" at bounding box center [377, 17] width 9 height 9
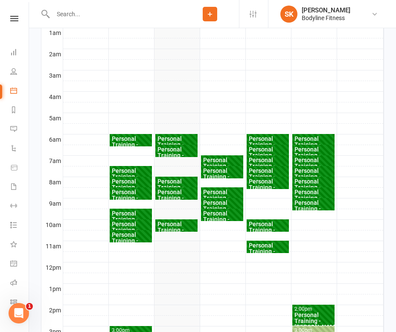
click at [227, 194] on div "Personal Training - [PERSON_NAME]" at bounding box center [221, 198] width 39 height 18
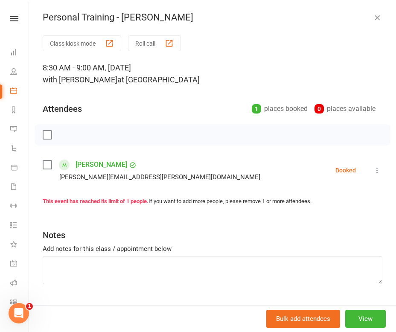
click at [379, 19] on icon "button" at bounding box center [377, 17] width 9 height 9
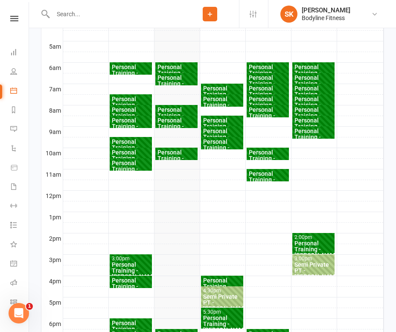
scroll to position [246, 0]
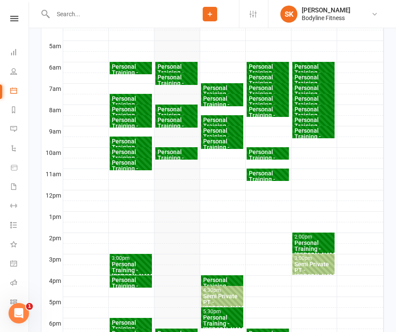
click at [226, 130] on div "Personal Training - [PERSON_NAME]" at bounding box center [221, 136] width 39 height 18
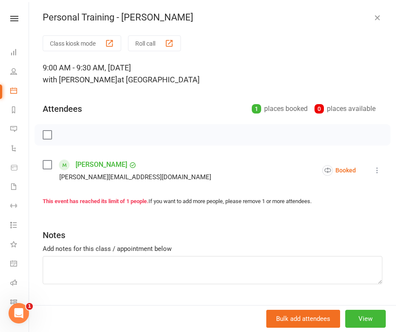
click at [378, 19] on icon "button" at bounding box center [377, 17] width 9 height 9
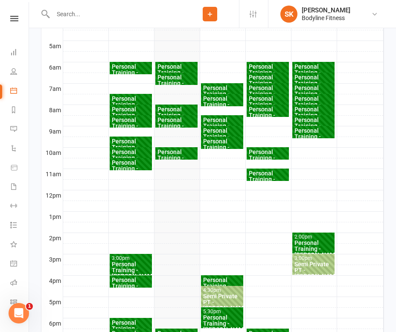
click at [230, 143] on div "Personal Training - [PERSON_NAME]" at bounding box center [221, 147] width 39 height 18
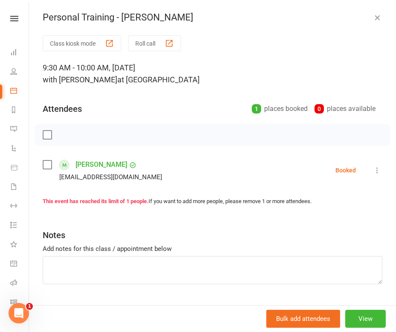
click at [379, 18] on icon "button" at bounding box center [377, 17] width 9 height 9
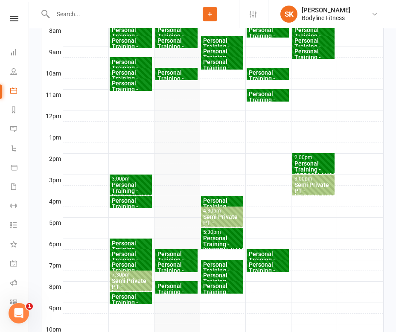
scroll to position [340, 0]
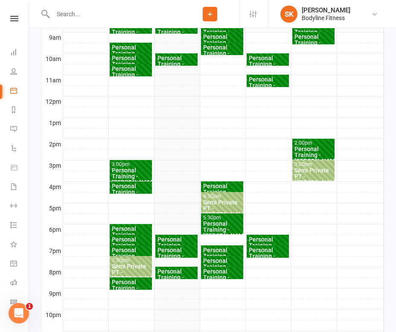
click at [228, 186] on div "Personal Training - [PERSON_NAME]" at bounding box center [221, 192] width 39 height 18
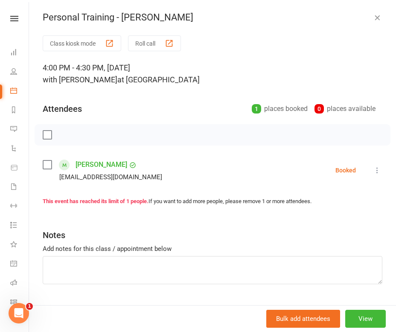
click at [376, 19] on icon "button" at bounding box center [377, 17] width 9 height 9
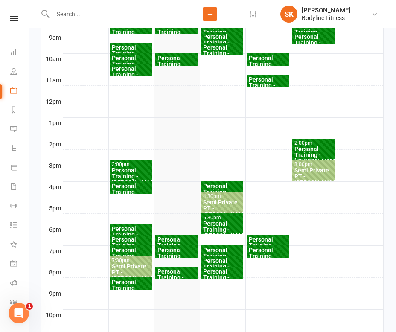
scroll to position [373, 0]
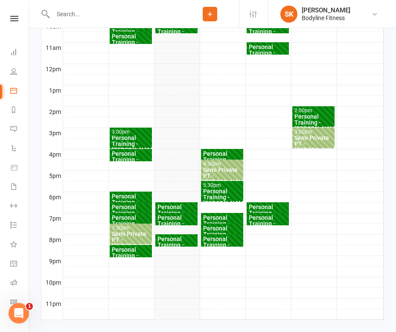
click at [230, 171] on div "Semi Private PT - [PERSON_NAME], [PERSON_NAME]" at bounding box center [221, 179] width 39 height 24
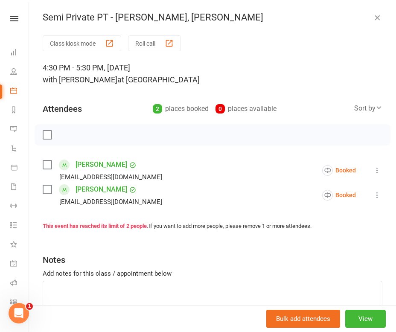
click at [381, 18] on button "button" at bounding box center [377, 17] width 10 height 10
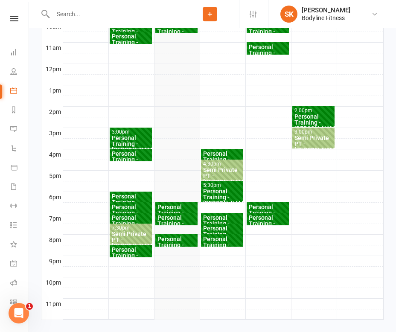
scroll to position [385, 0]
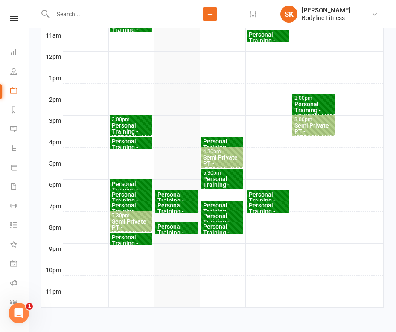
click at [232, 176] on div "Personal Training - [PERSON_NAME]" at bounding box center [221, 185] width 39 height 18
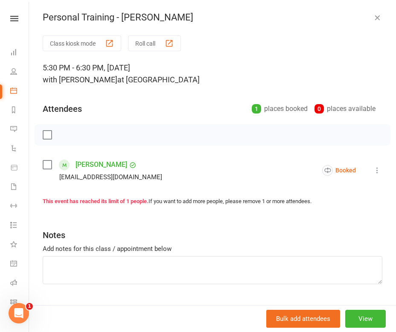
click at [379, 19] on icon "button" at bounding box center [377, 17] width 9 height 9
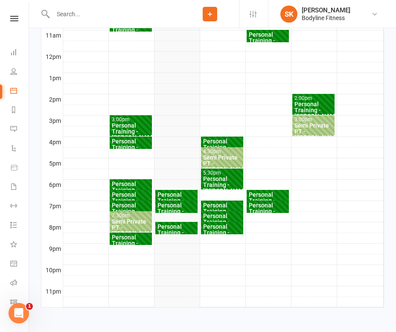
click at [219, 205] on div "Personal Training - [PERSON_NAME]" at bounding box center [221, 211] width 39 height 18
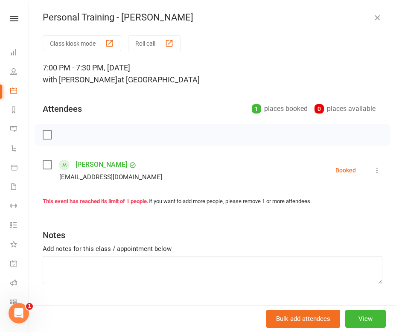
click at [377, 14] on icon "button" at bounding box center [377, 17] width 9 height 9
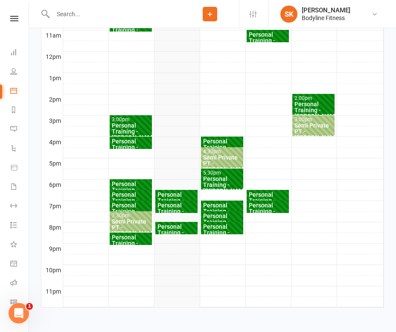
click at [220, 217] on div "Personal Training - [PERSON_NAME]" at bounding box center [221, 222] width 39 height 18
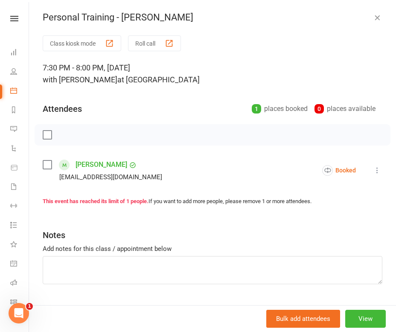
click at [376, 20] on icon "button" at bounding box center [377, 17] width 9 height 9
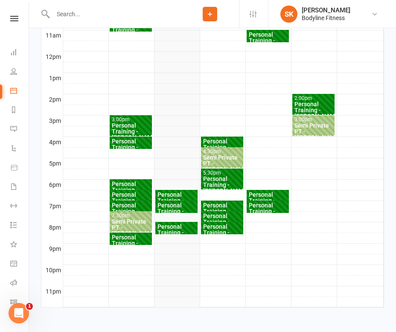
click at [224, 228] on div "Personal Training - [PERSON_NAME]" at bounding box center [221, 232] width 39 height 18
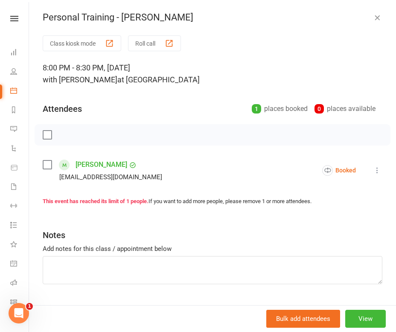
click at [381, 20] on button "button" at bounding box center [377, 17] width 10 height 10
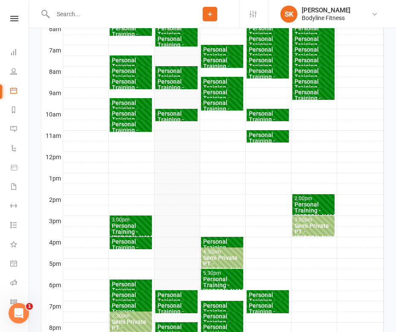
scroll to position [296, 0]
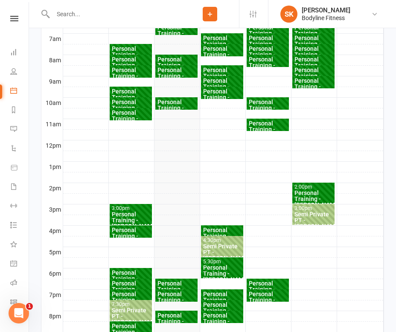
click at [220, 228] on div "Personal Training - [PERSON_NAME]" at bounding box center [221, 236] width 39 height 18
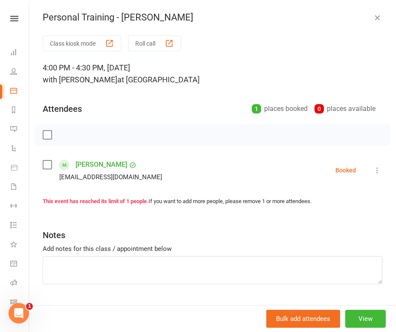
click at [379, 21] on icon "button" at bounding box center [377, 17] width 9 height 9
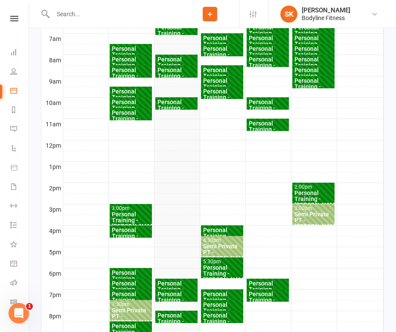
click at [208, 95] on div "Personal Training - [PERSON_NAME]" at bounding box center [221, 97] width 39 height 18
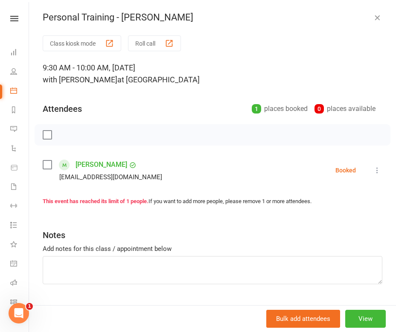
click at [379, 18] on icon "button" at bounding box center [377, 17] width 9 height 9
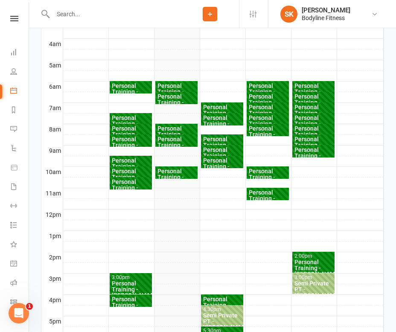
scroll to position [227, 0]
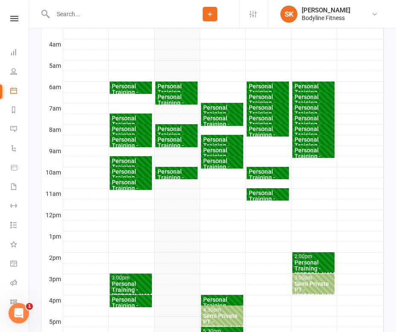
click at [233, 118] on div "Personal Training - [PERSON_NAME]" at bounding box center [221, 124] width 39 height 18
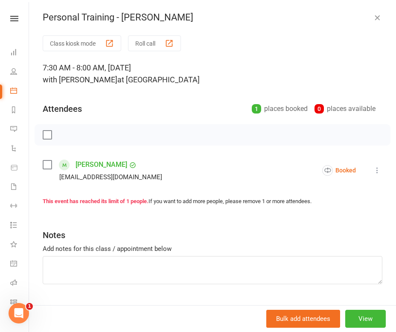
click at [377, 13] on icon "button" at bounding box center [377, 17] width 9 height 9
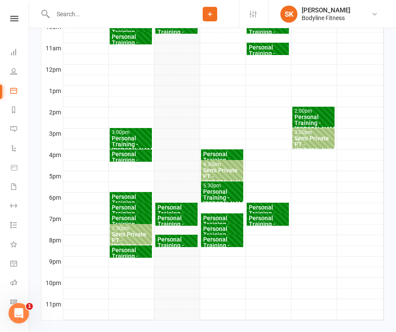
scroll to position [371, 0]
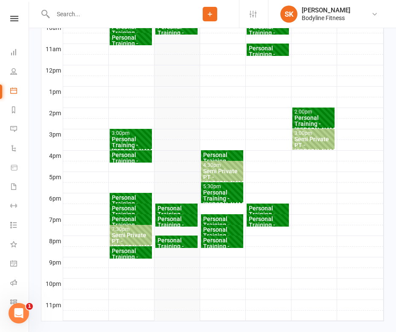
click at [172, 205] on div "Personal Training - [PERSON_NAME]" at bounding box center [176, 214] width 39 height 18
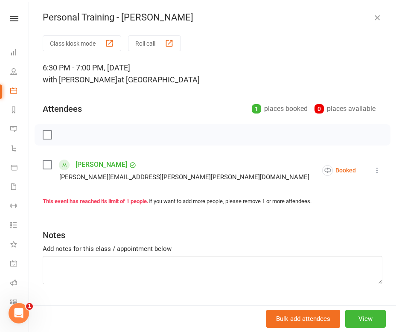
click at [378, 20] on icon "button" at bounding box center [377, 17] width 9 height 9
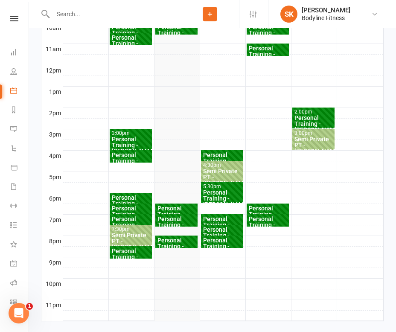
click at [179, 221] on div "Personal Training - [PERSON_NAME]" at bounding box center [176, 225] width 39 height 18
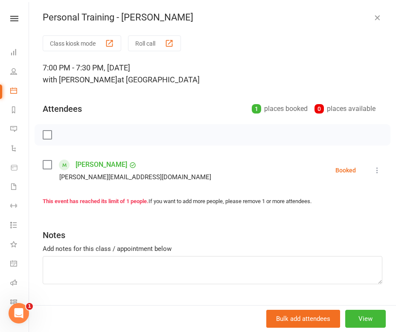
click at [377, 15] on icon "button" at bounding box center [377, 17] width 9 height 9
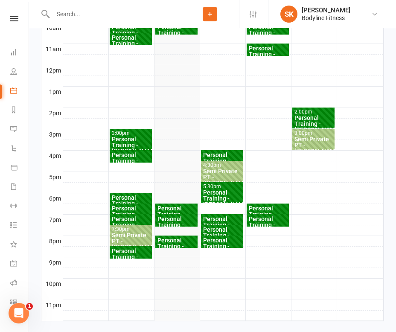
click at [182, 243] on div "Personal Training - [PERSON_NAME]" at bounding box center [176, 246] width 39 height 18
